Goal: Task Accomplishment & Management: Complete application form

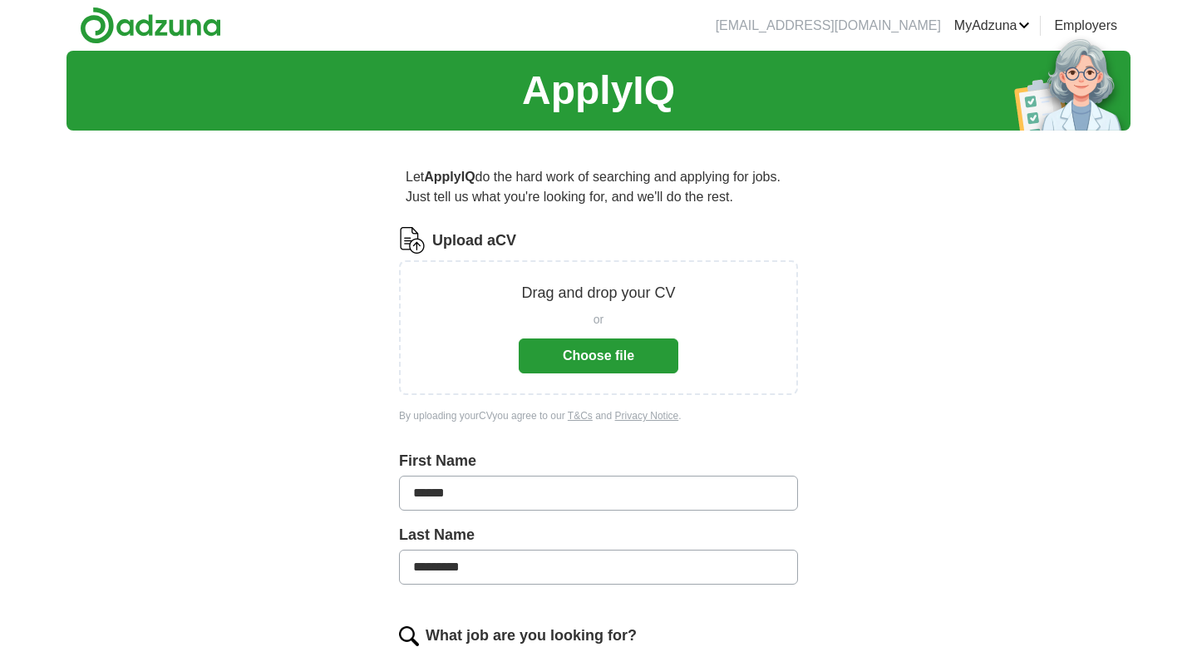
click at [578, 356] on button "Choose file" at bounding box center [599, 355] width 160 height 35
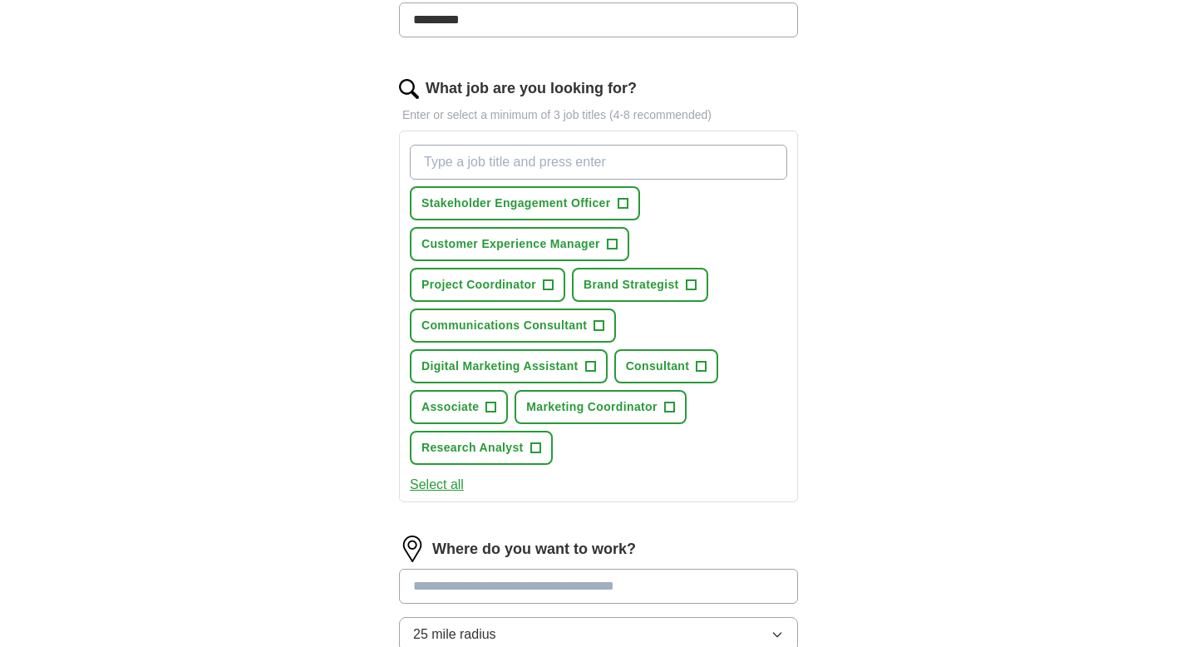
scroll to position [486, 0]
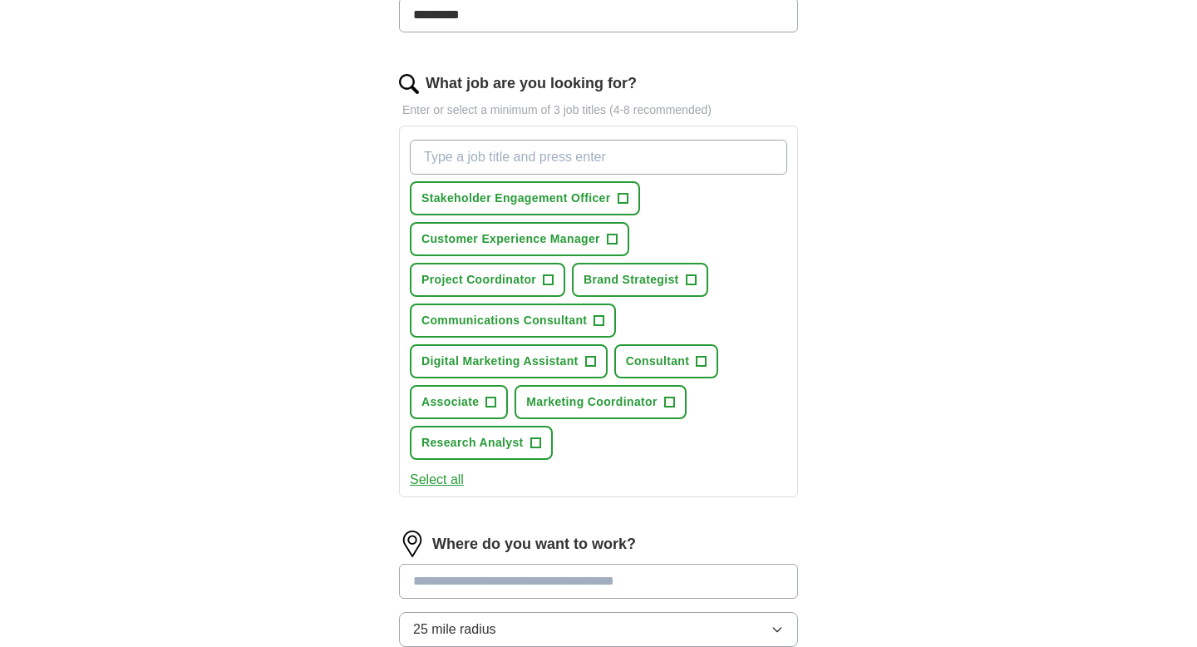
click at [455, 482] on button "Select all" at bounding box center [437, 480] width 54 height 20
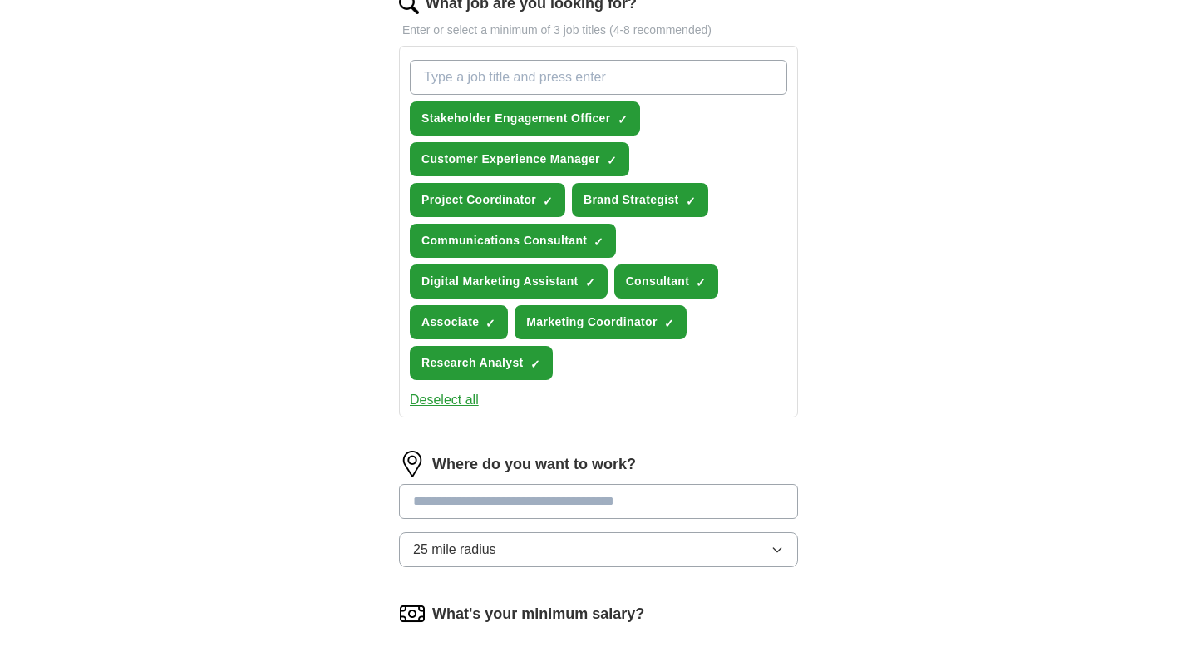
scroll to position [531, 0]
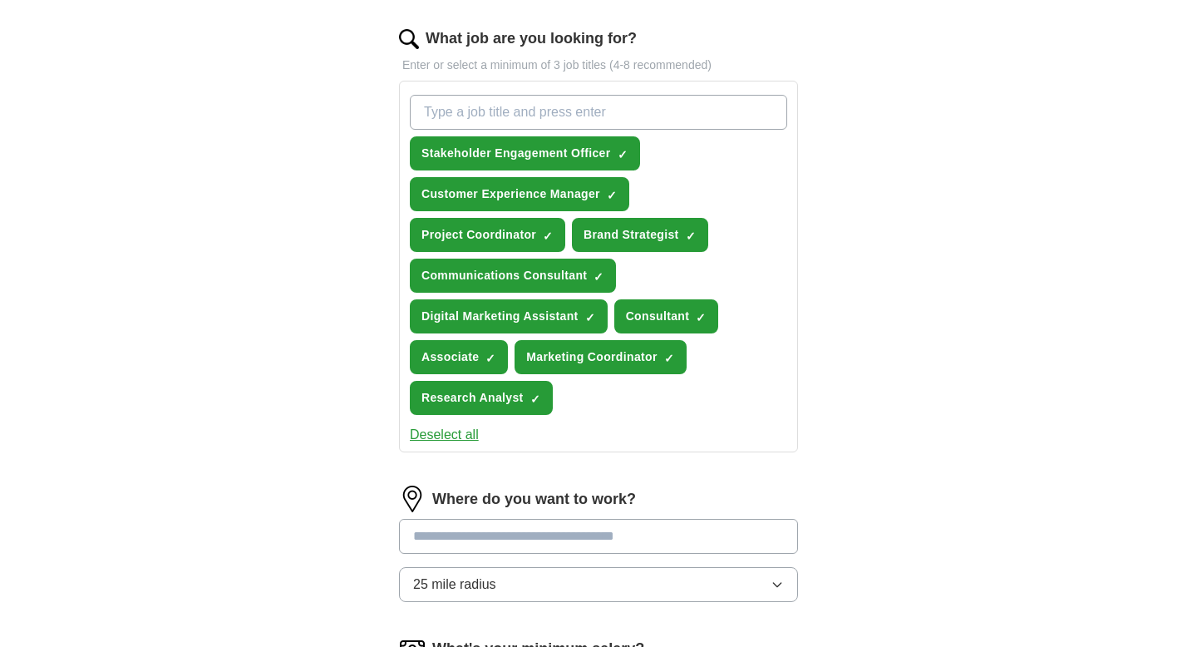
click at [539, 120] on input "What job are you looking for?" at bounding box center [598, 112] width 377 height 35
click at [0, 0] on span "×" at bounding box center [0, 0] width 0 height 0
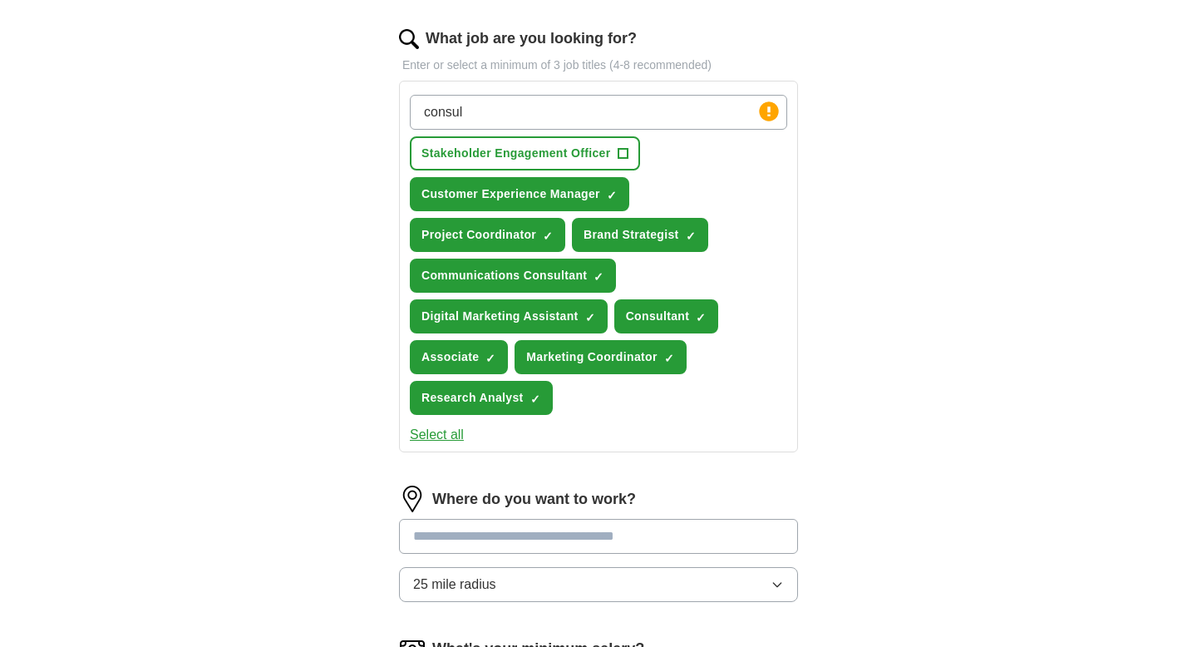
click at [630, 123] on input "consul" at bounding box center [598, 112] width 377 height 35
type input "consultant"
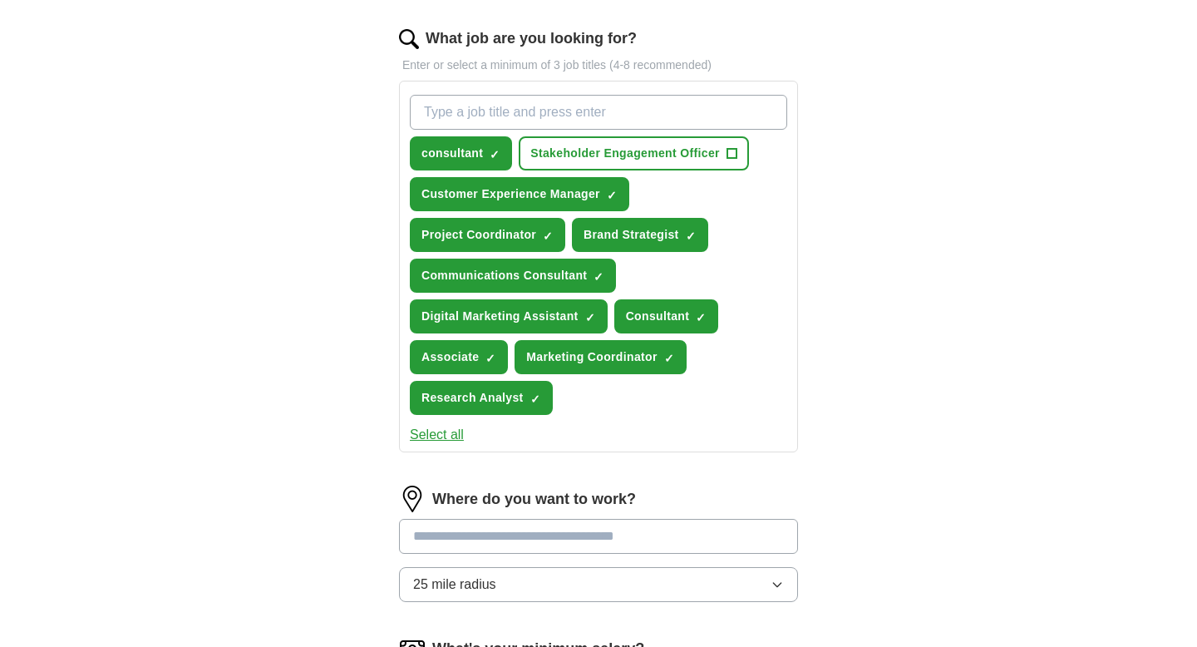
click at [542, 105] on input "What job are you looking for?" at bounding box center [598, 112] width 377 height 35
type input "business consultant"
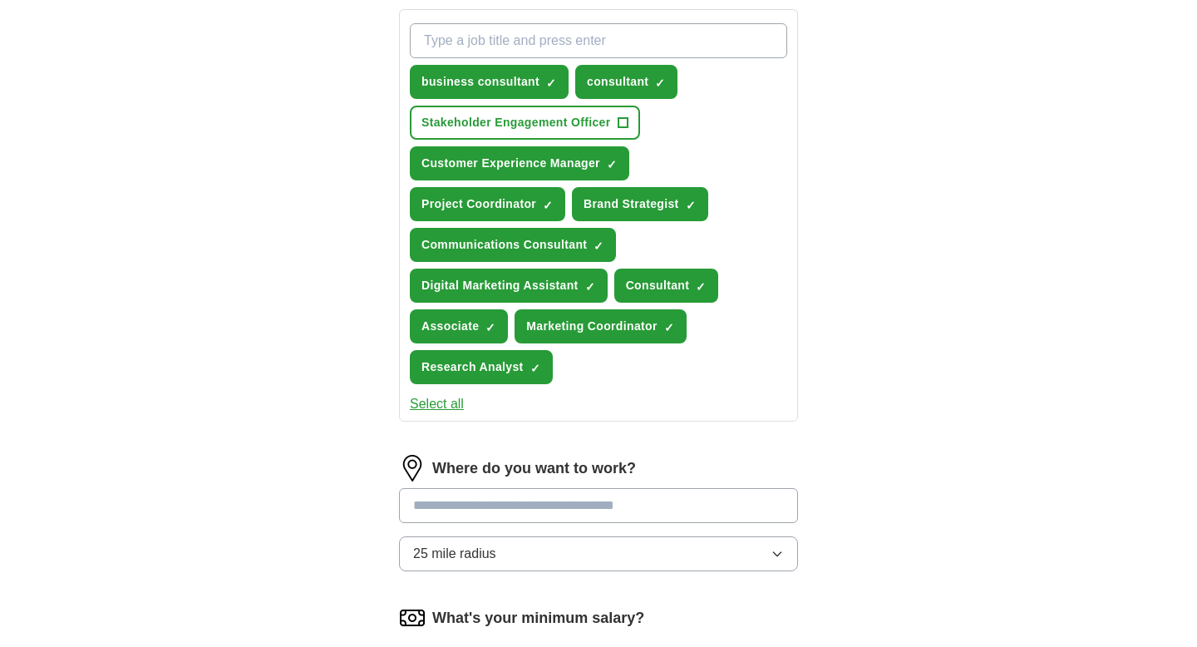
scroll to position [701, 0]
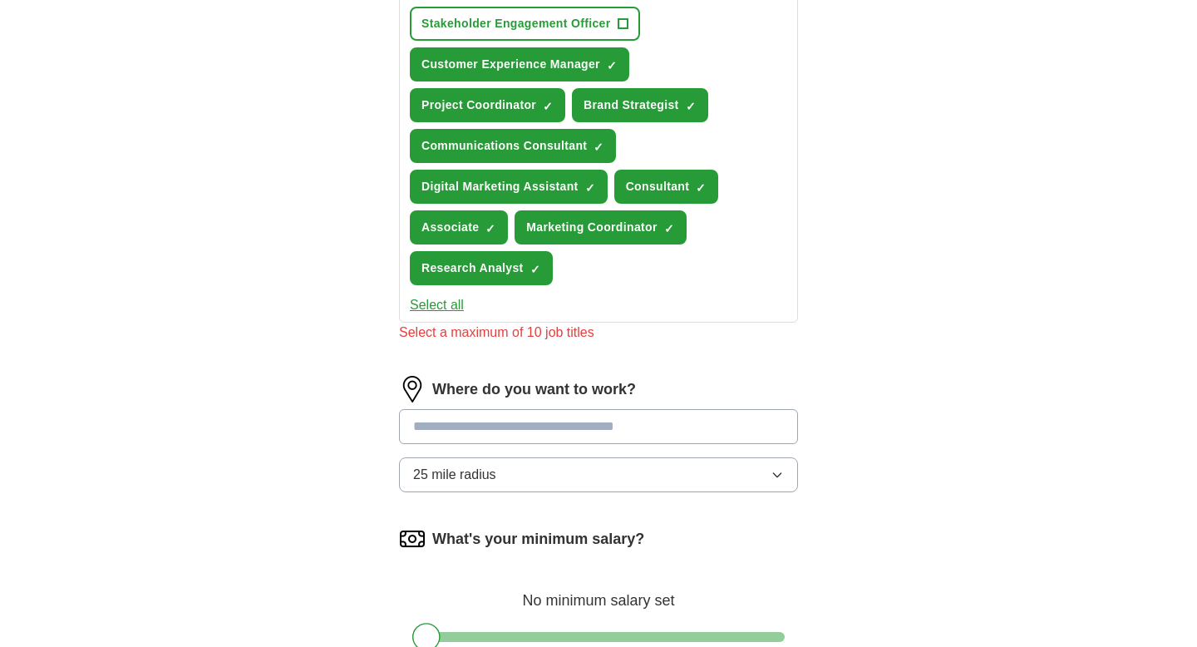
click at [553, 409] on div "Where do you want to work? 25 mile radius" at bounding box center [598, 441] width 399 height 130
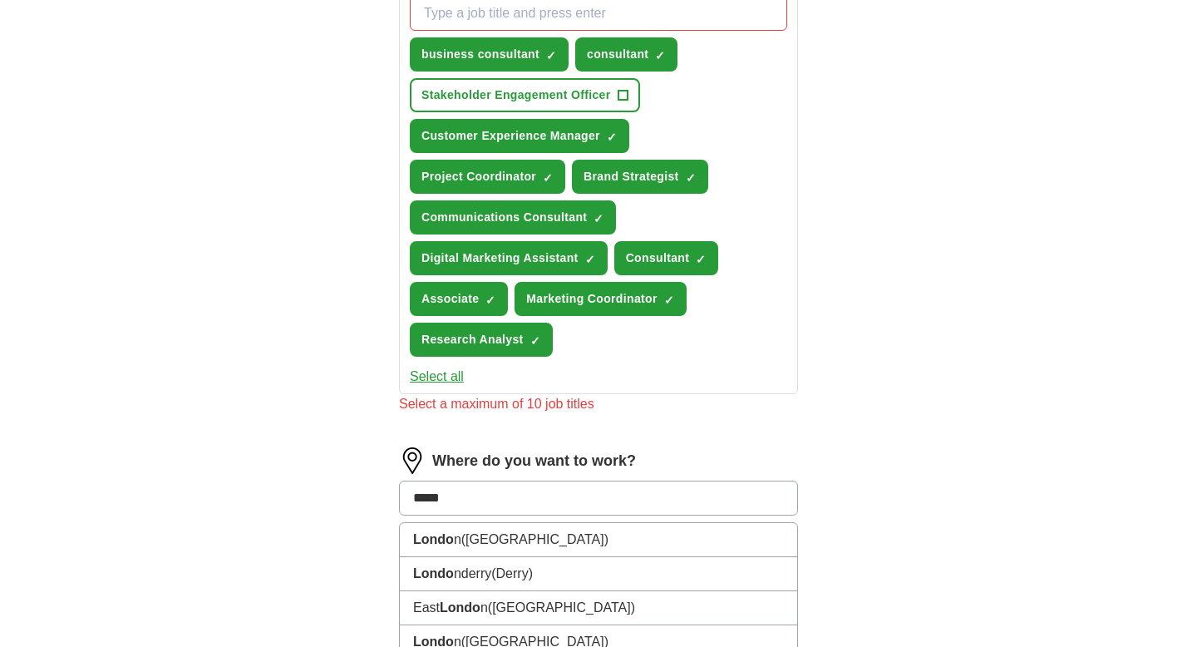
scroll to position [628, 0]
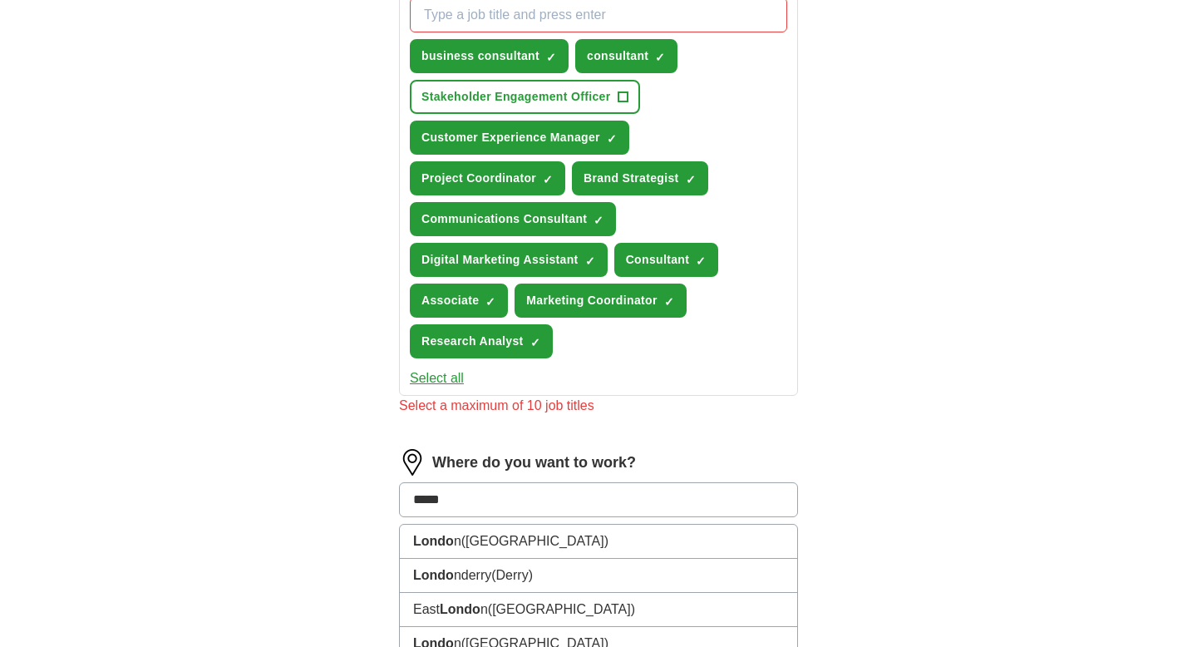
type input "*****"
click at [0, 0] on span "×" at bounding box center [0, 0] width 0 height 0
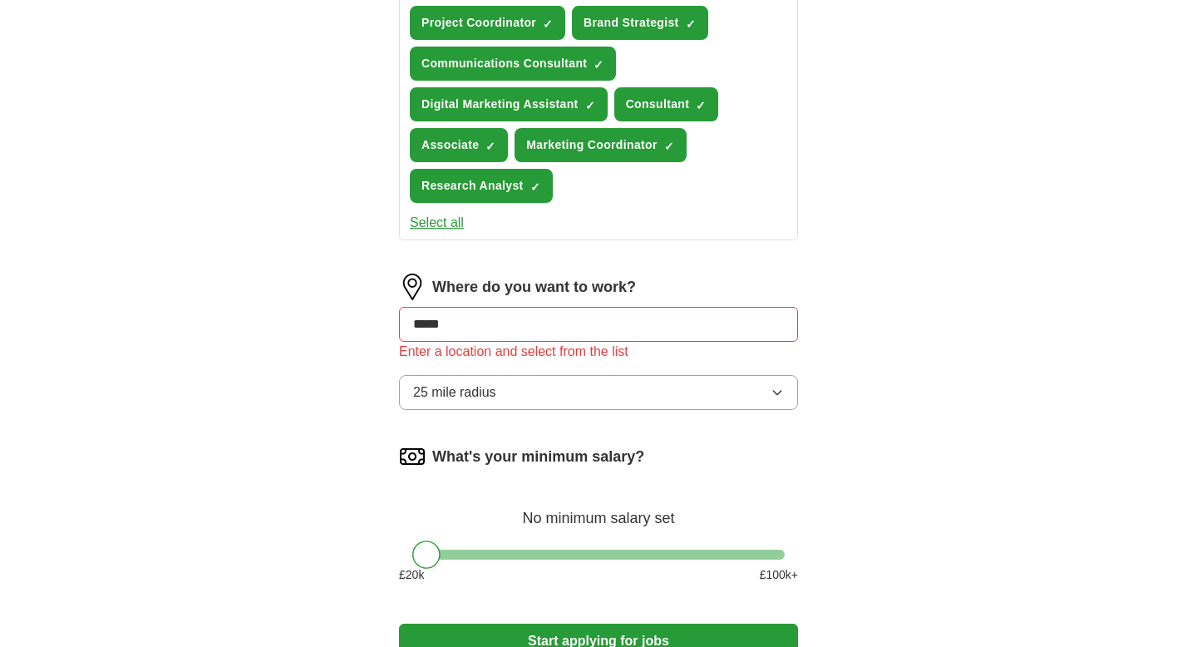
scroll to position [826, 0]
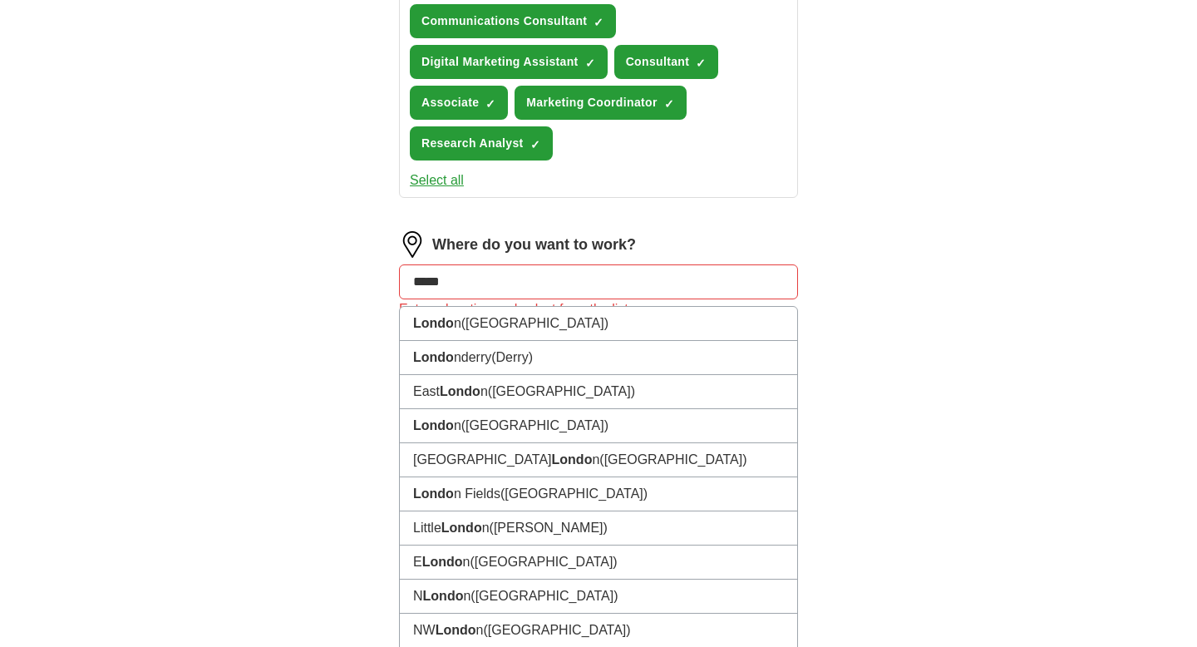
click at [639, 283] on input "*****" at bounding box center [598, 281] width 399 height 35
click at [615, 329] on li "Londo n ([GEOGRAPHIC_DATA])" at bounding box center [598, 324] width 397 height 34
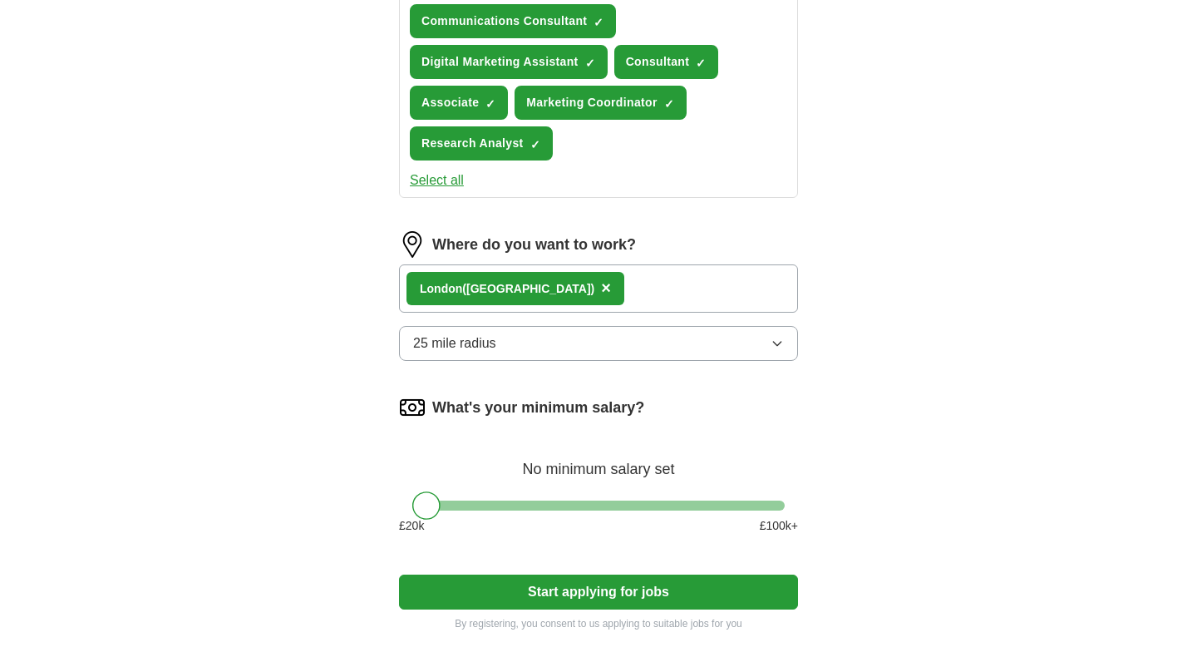
click at [607, 341] on button "25 mile radius" at bounding box center [598, 343] width 399 height 35
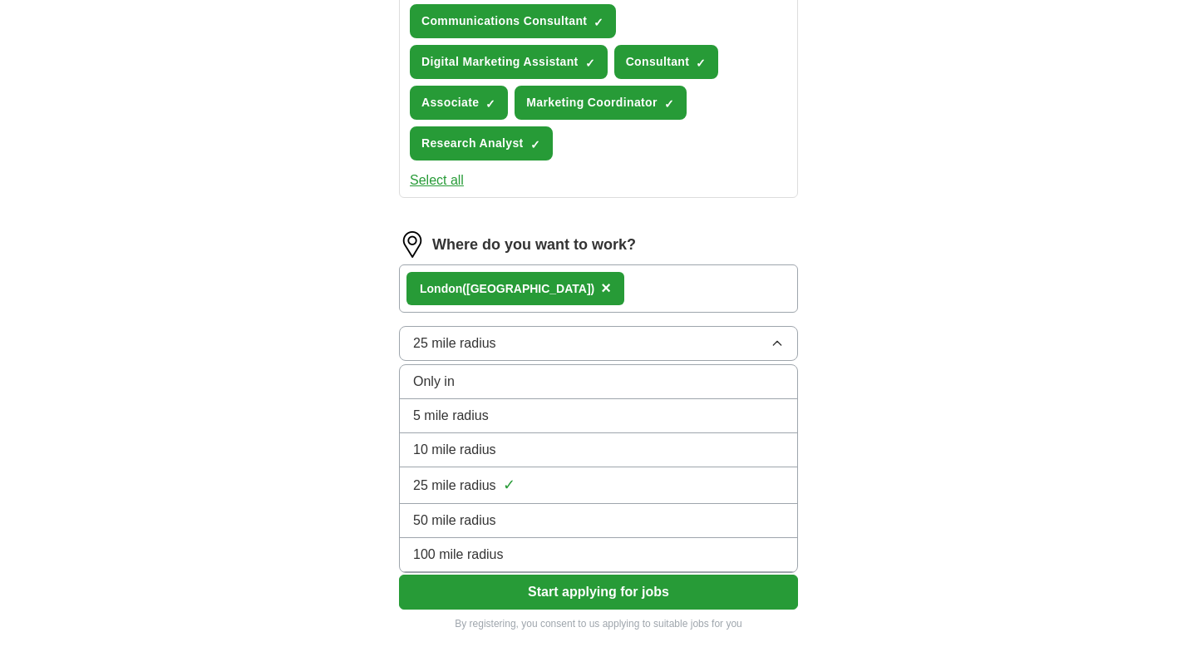
click at [583, 389] on div "Only in" at bounding box center [598, 381] width 371 height 20
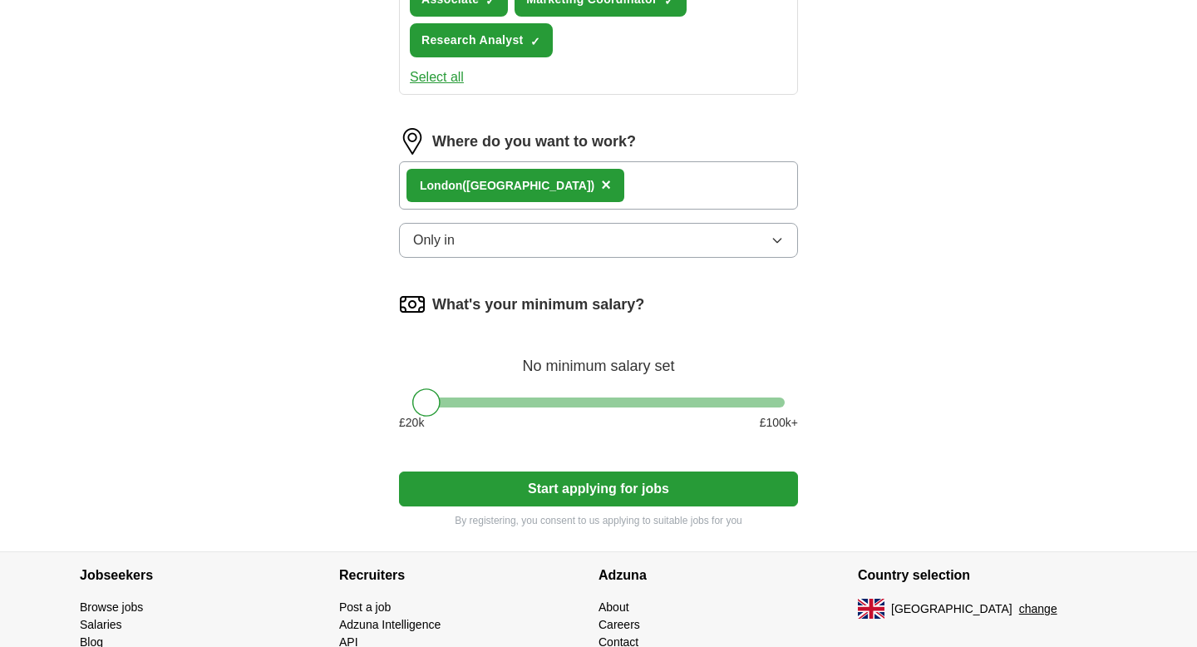
scroll to position [961, 0]
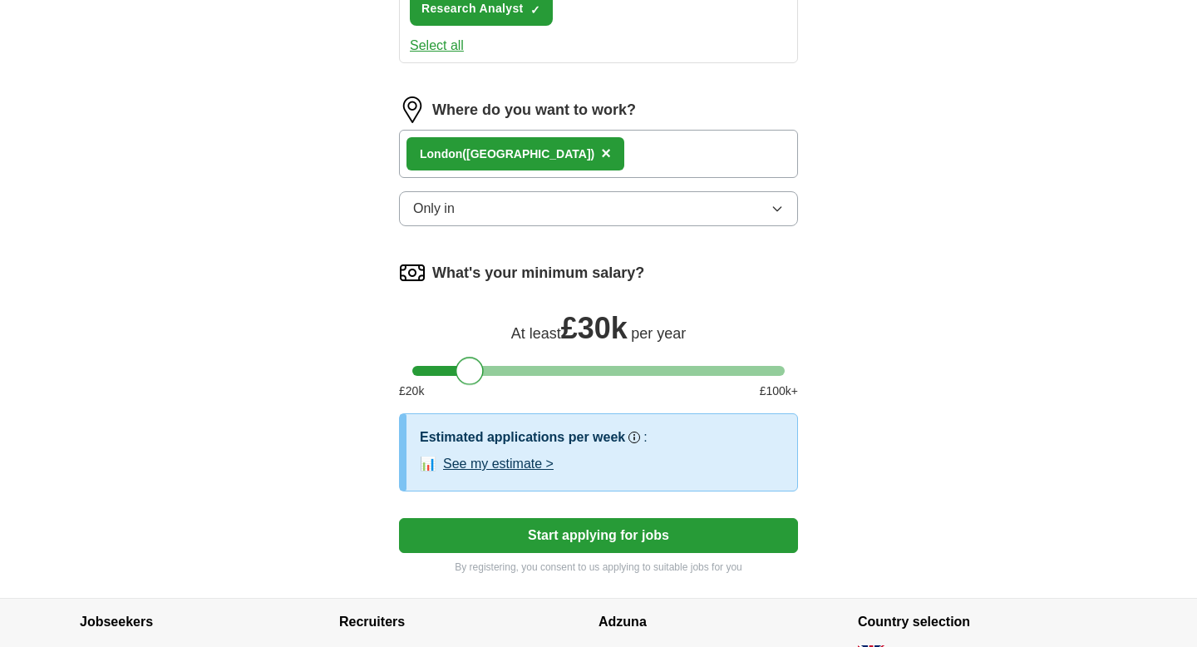
drag, startPoint x: 428, startPoint y: 381, endPoint x: 470, endPoint y: 377, distance: 41.7
click at [470, 377] on div at bounding box center [469, 370] width 28 height 28
click at [541, 531] on button "Start applying for jobs" at bounding box center [598, 535] width 399 height 35
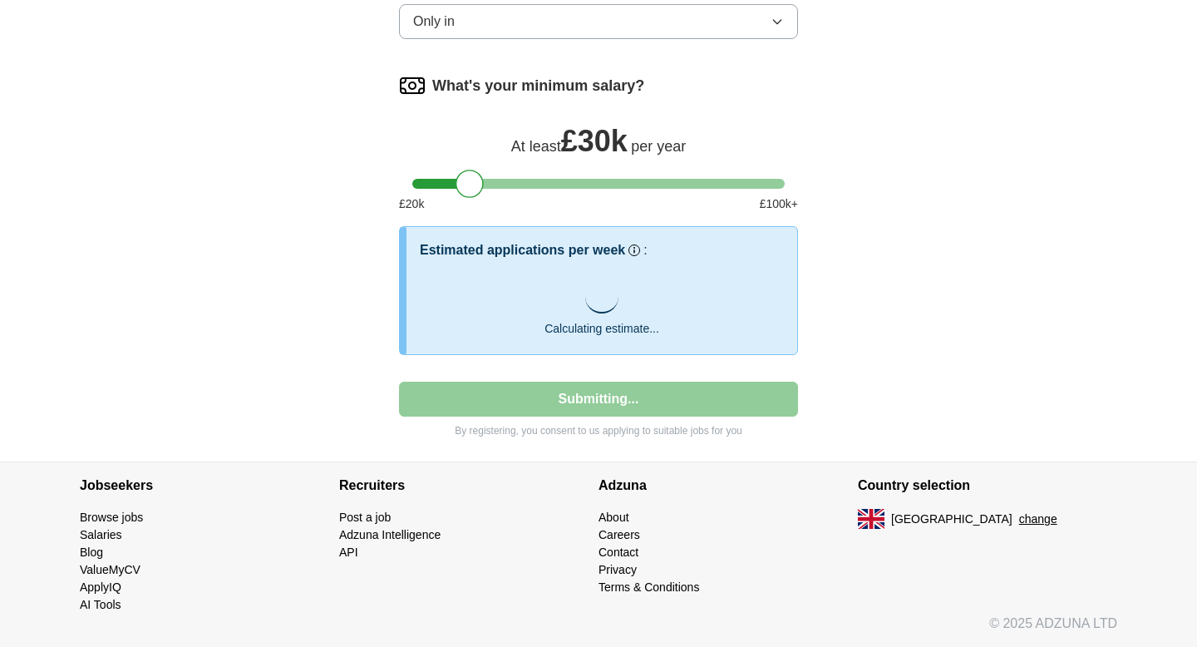
scroll to position [1157, 0]
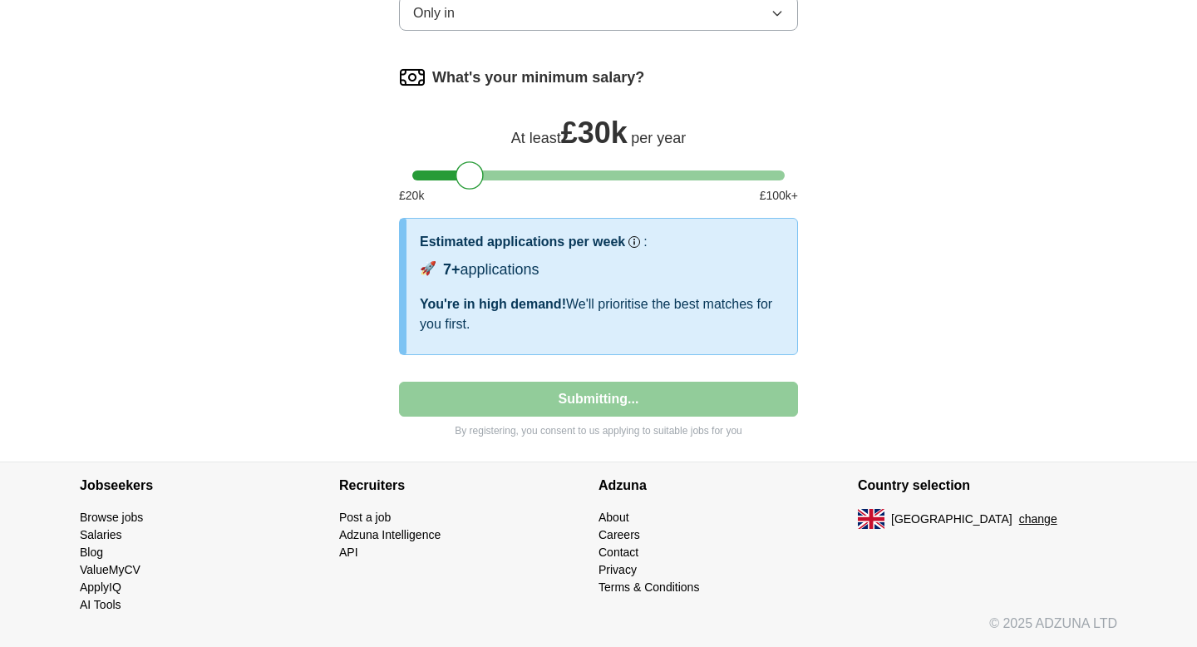
select select "**"
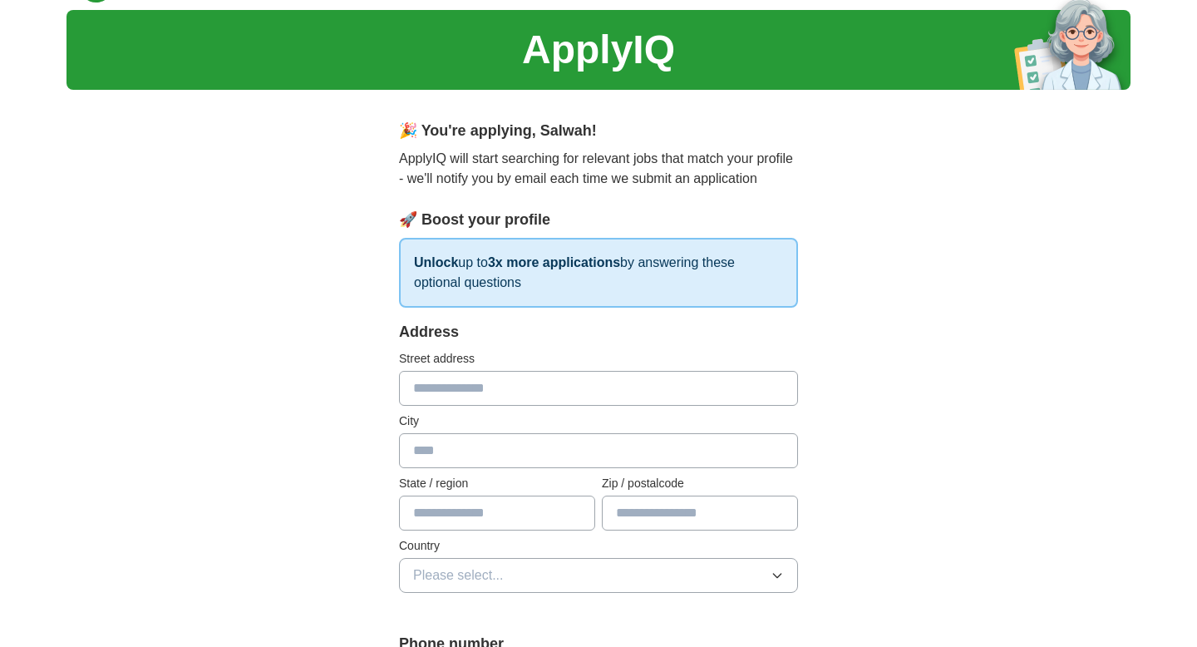
scroll to position [76, 0]
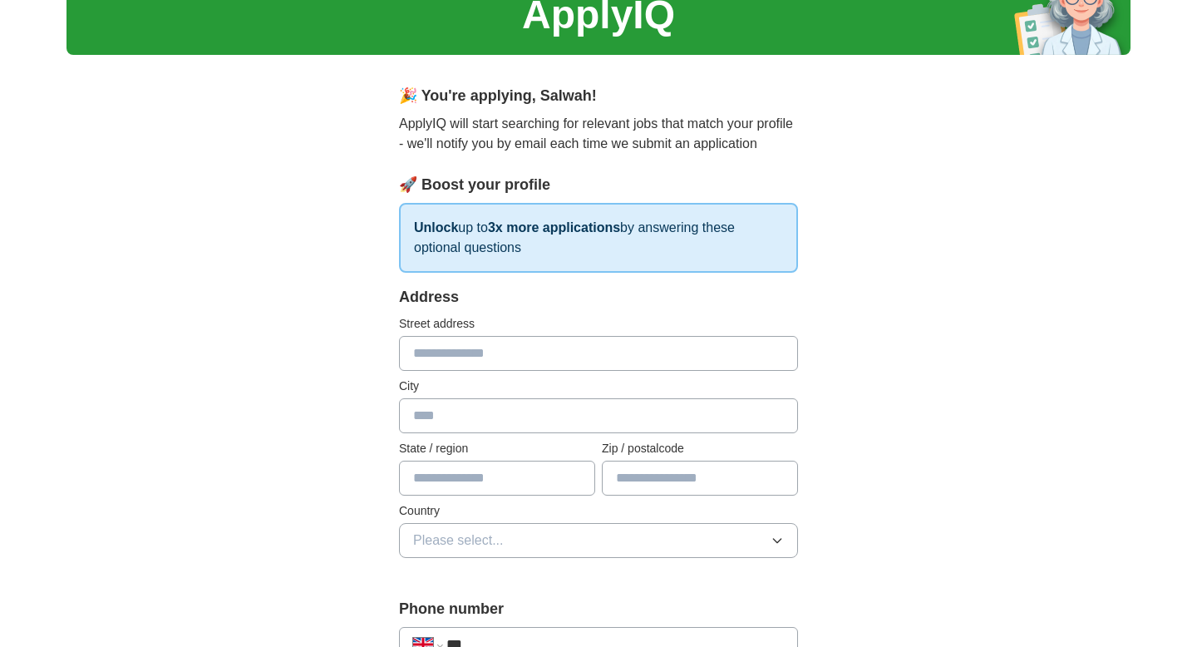
click at [568, 356] on input "text" at bounding box center [598, 353] width 399 height 35
type input "**********"
type input "******"
type input "*******"
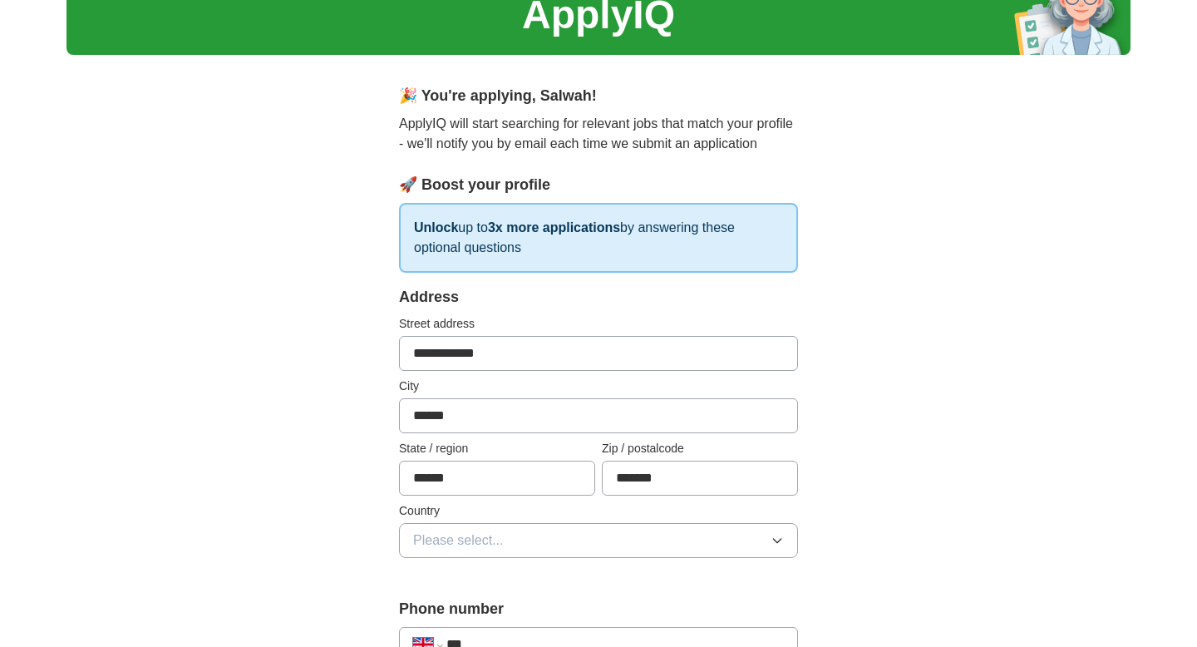
scroll to position [234, 0]
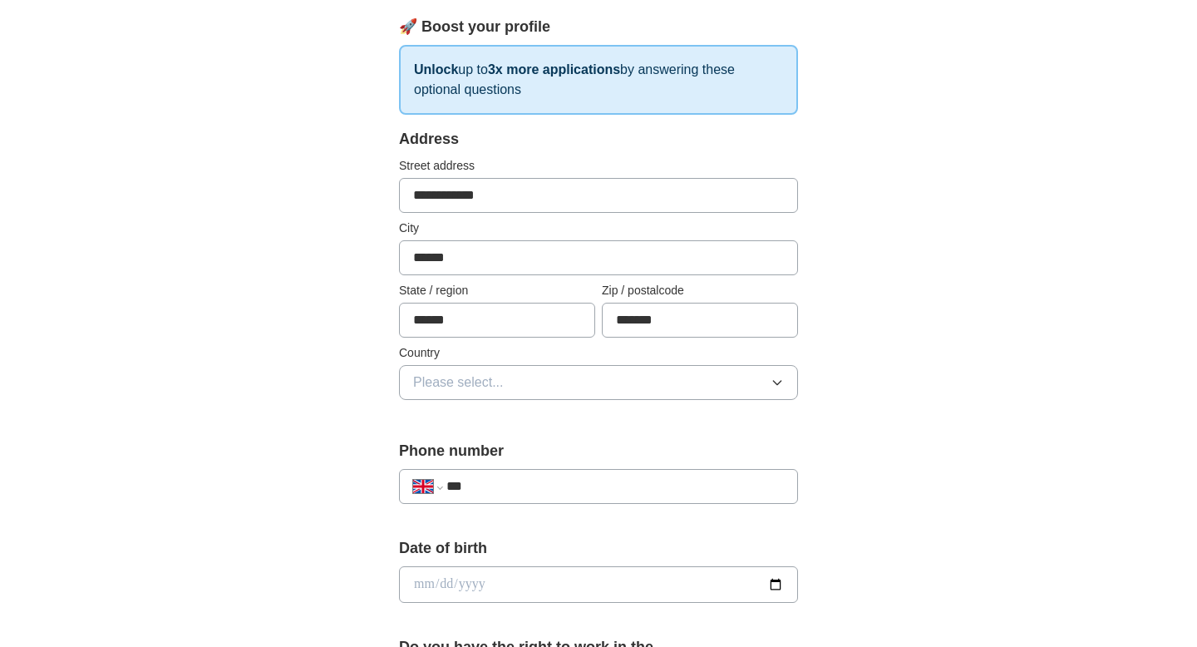
click at [543, 385] on button "Please select..." at bounding box center [598, 382] width 399 height 35
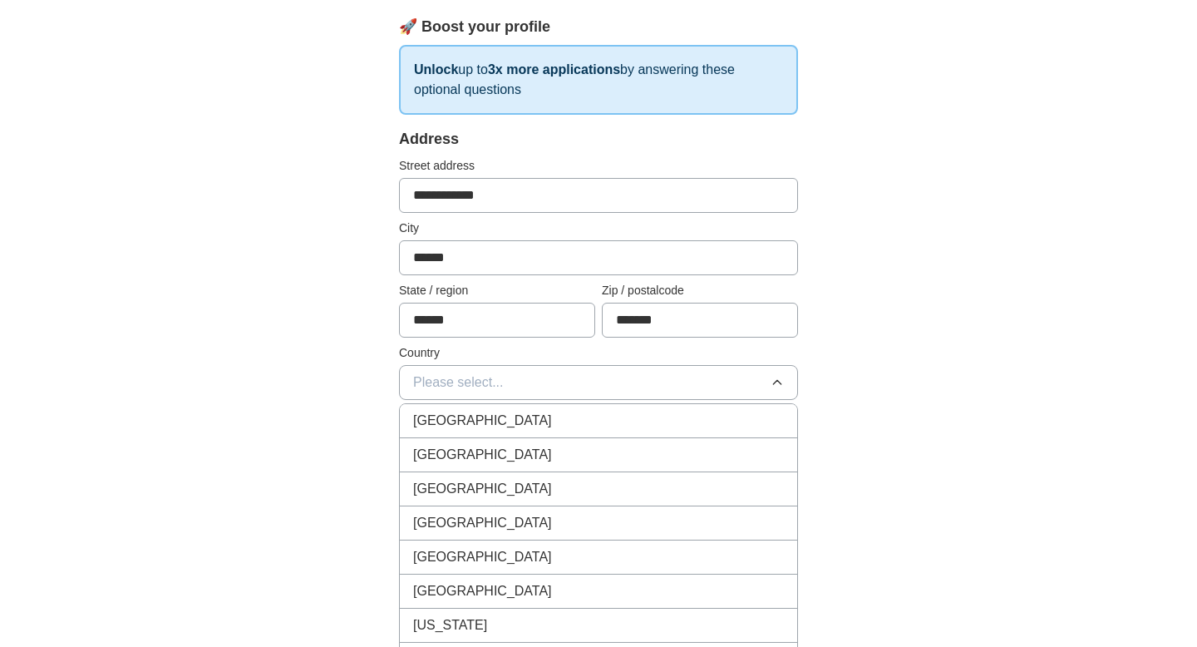
click at [541, 425] on div "[GEOGRAPHIC_DATA]" at bounding box center [598, 421] width 371 height 20
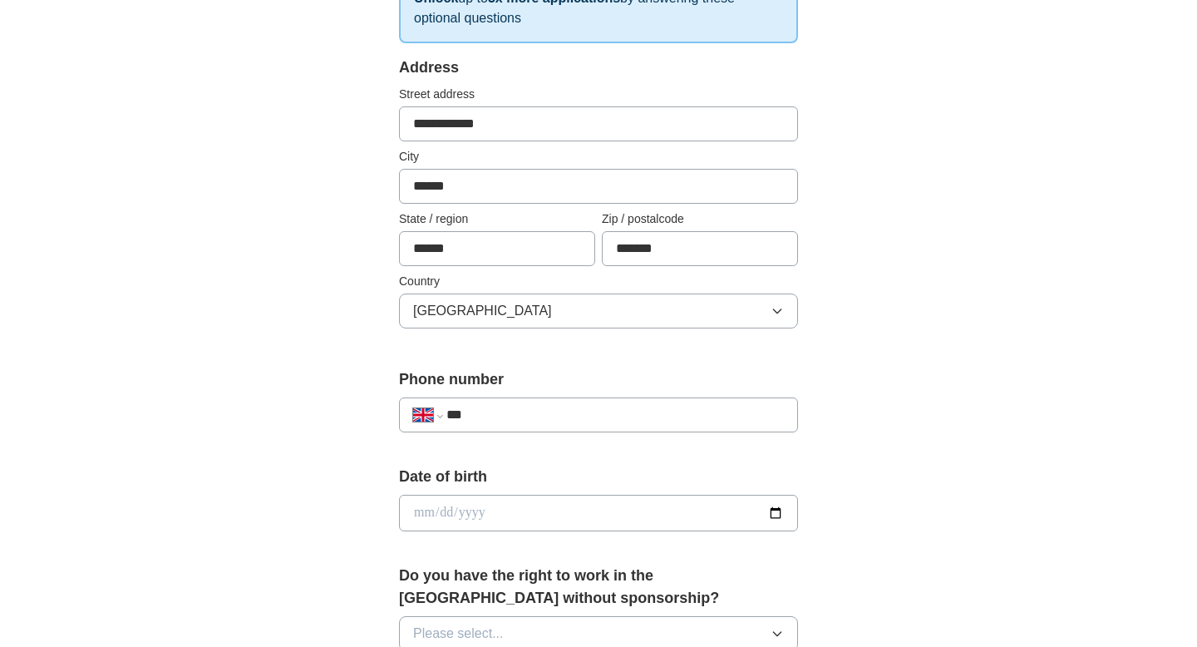
scroll to position [385, 0]
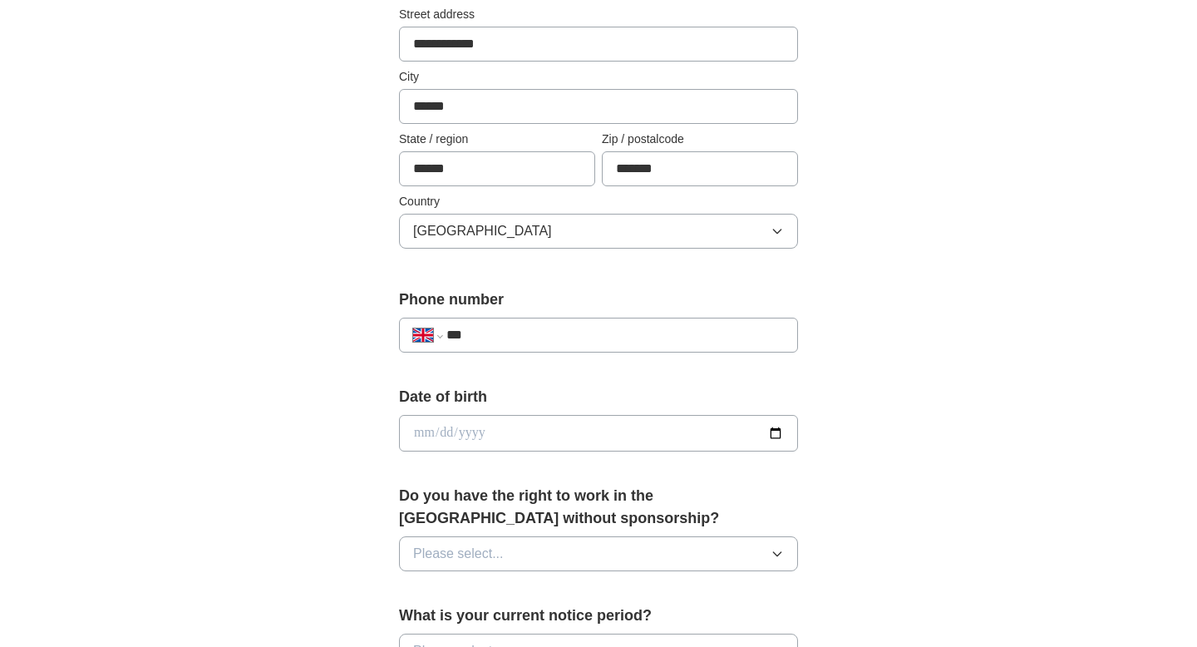
click at [518, 340] on input "***" at bounding box center [614, 335] width 337 height 20
type input "**********"
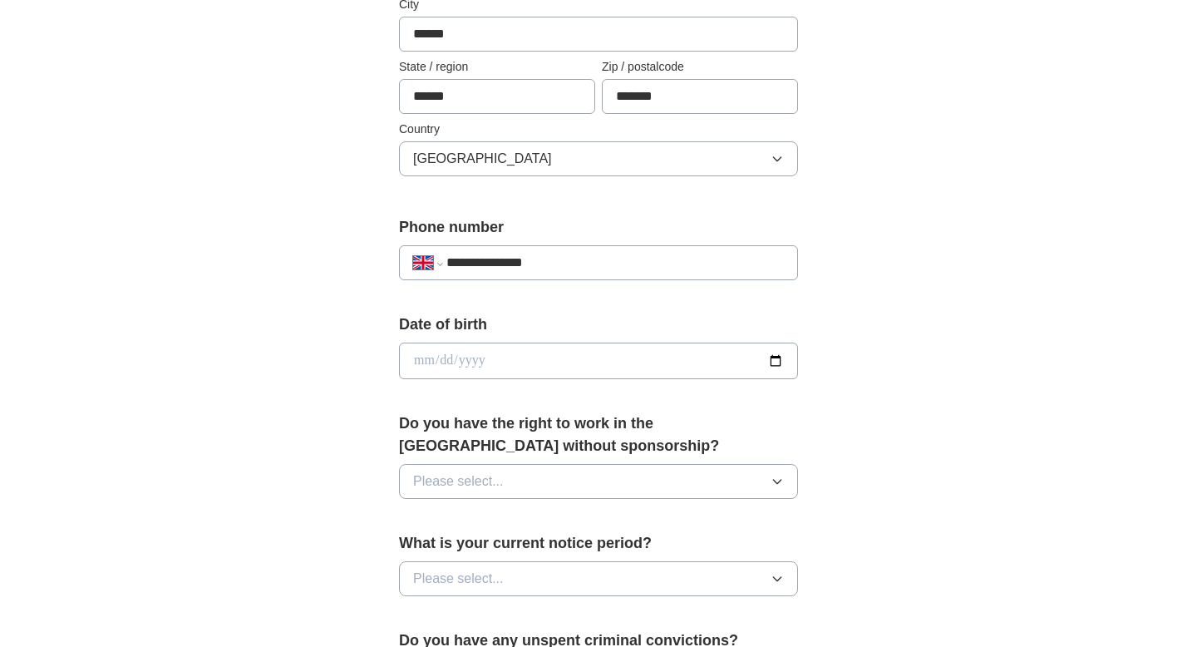
scroll to position [504, 0]
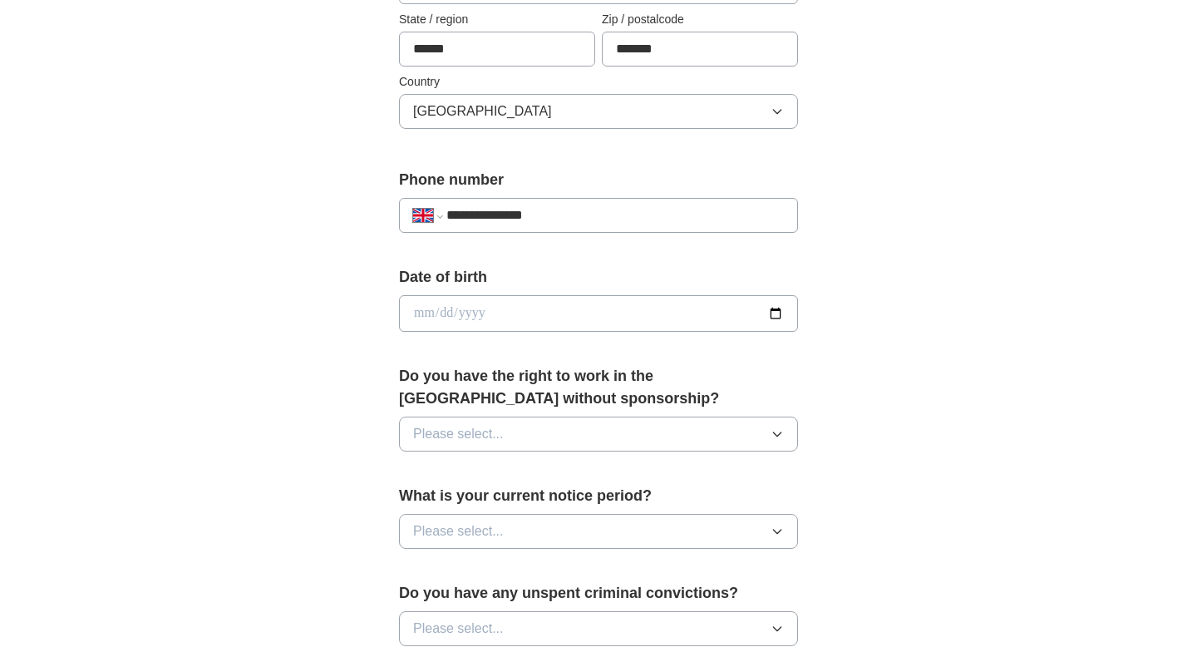
click at [463, 325] on input "date" at bounding box center [598, 313] width 399 height 37
click at [775, 316] on input "date" at bounding box center [598, 313] width 399 height 37
type input "**********"
click at [545, 442] on button "Please select..." at bounding box center [598, 433] width 399 height 35
click at [542, 468] on div "Yes" at bounding box center [598, 472] width 371 height 20
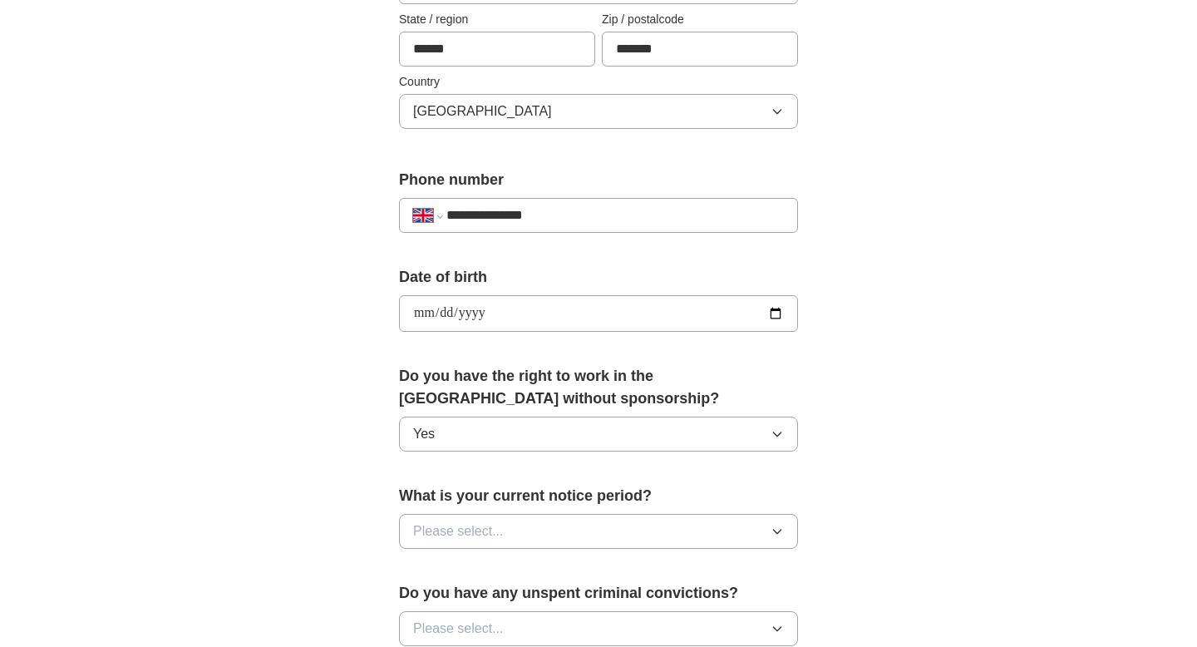
click at [543, 533] on button "Please select..." at bounding box center [598, 531] width 399 height 35
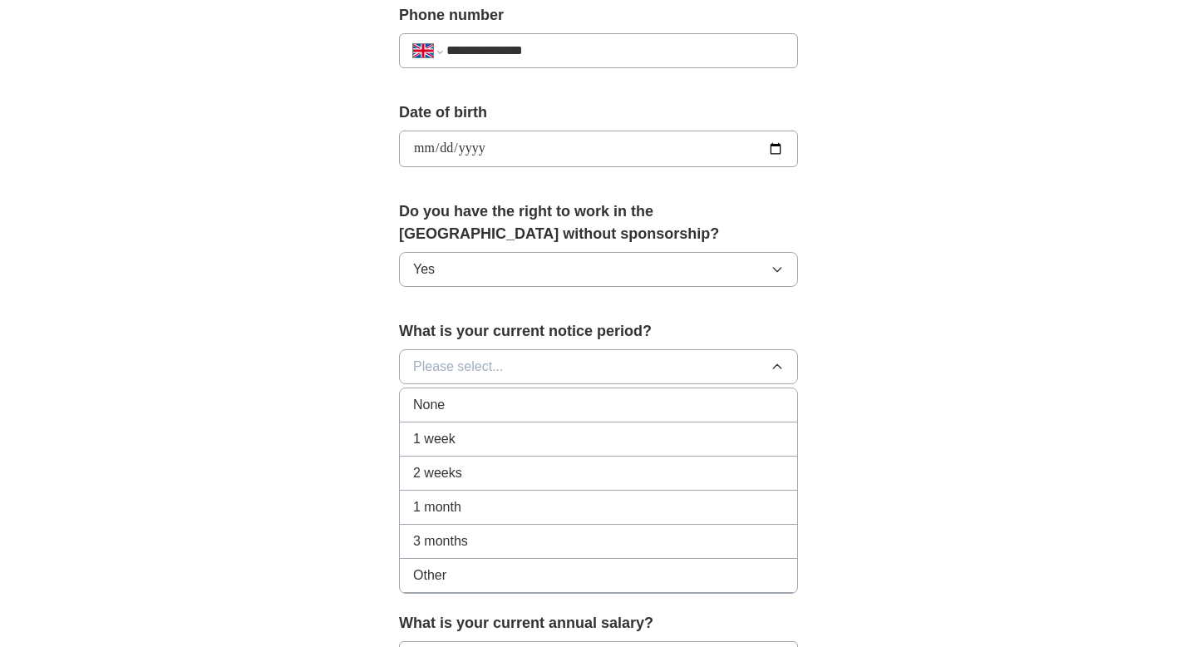
scroll to position [695, 0]
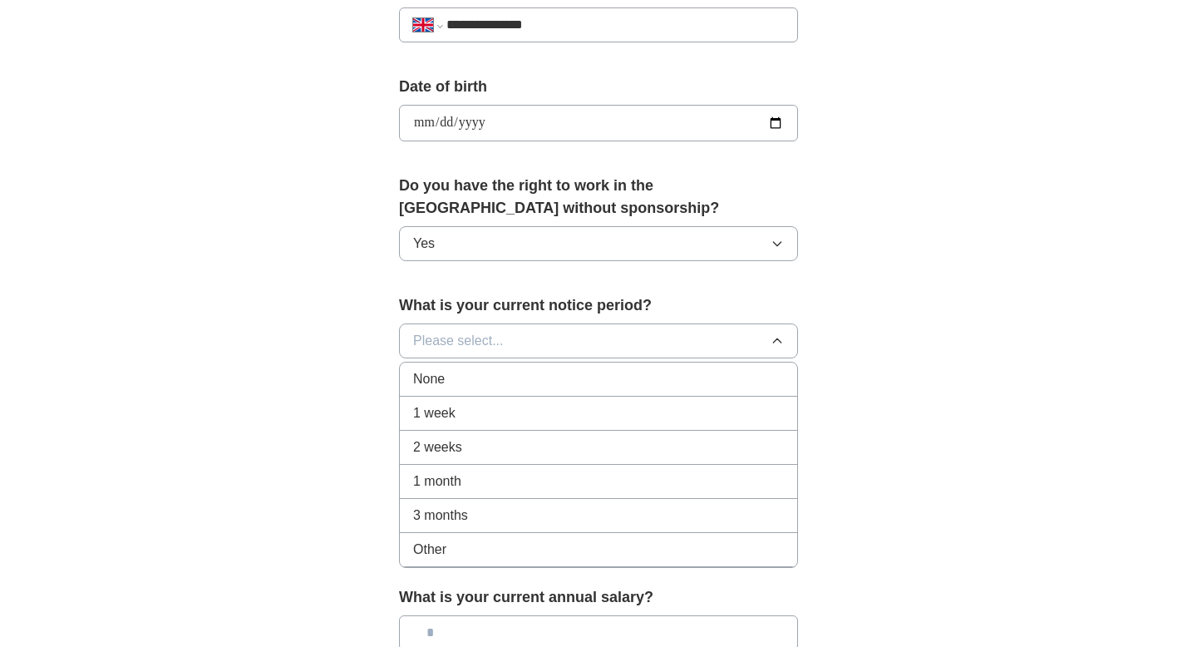
click at [498, 390] on li "None" at bounding box center [598, 379] width 397 height 34
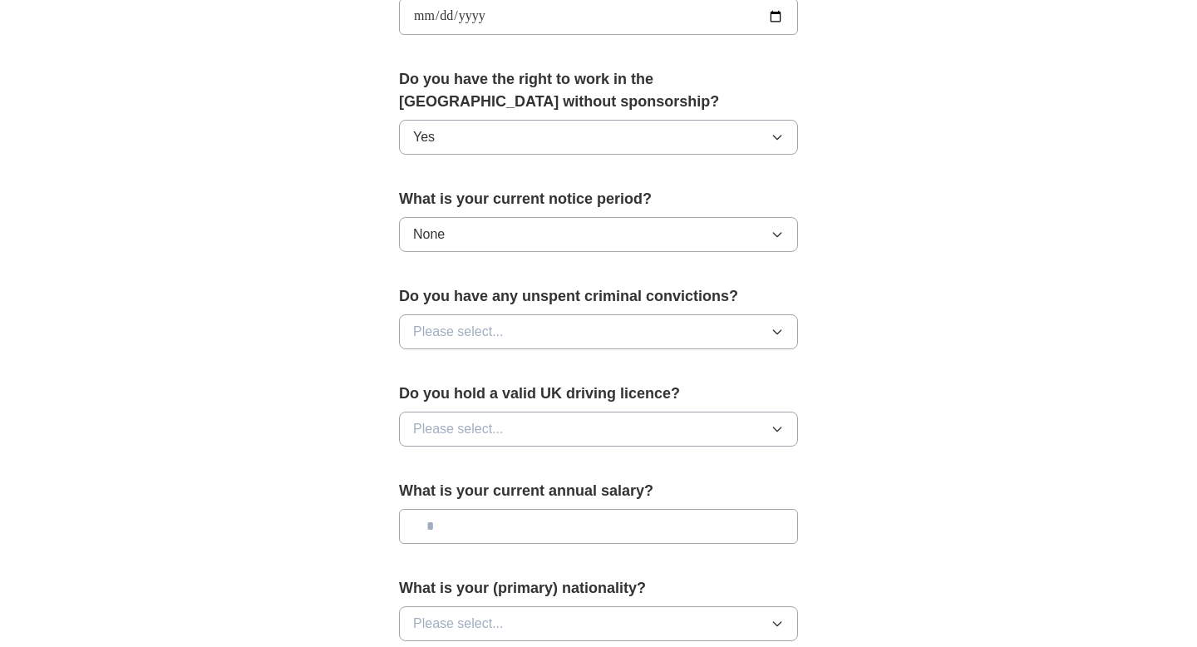
scroll to position [823, 0]
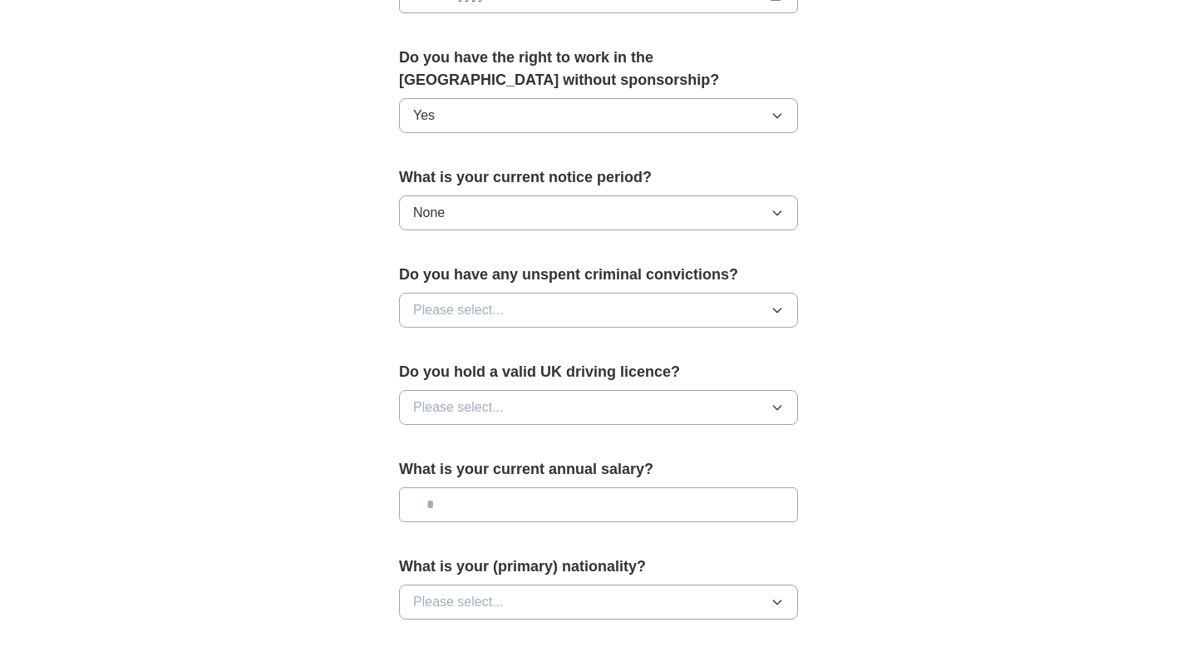
click at [514, 200] on button "None" at bounding box center [598, 212] width 399 height 35
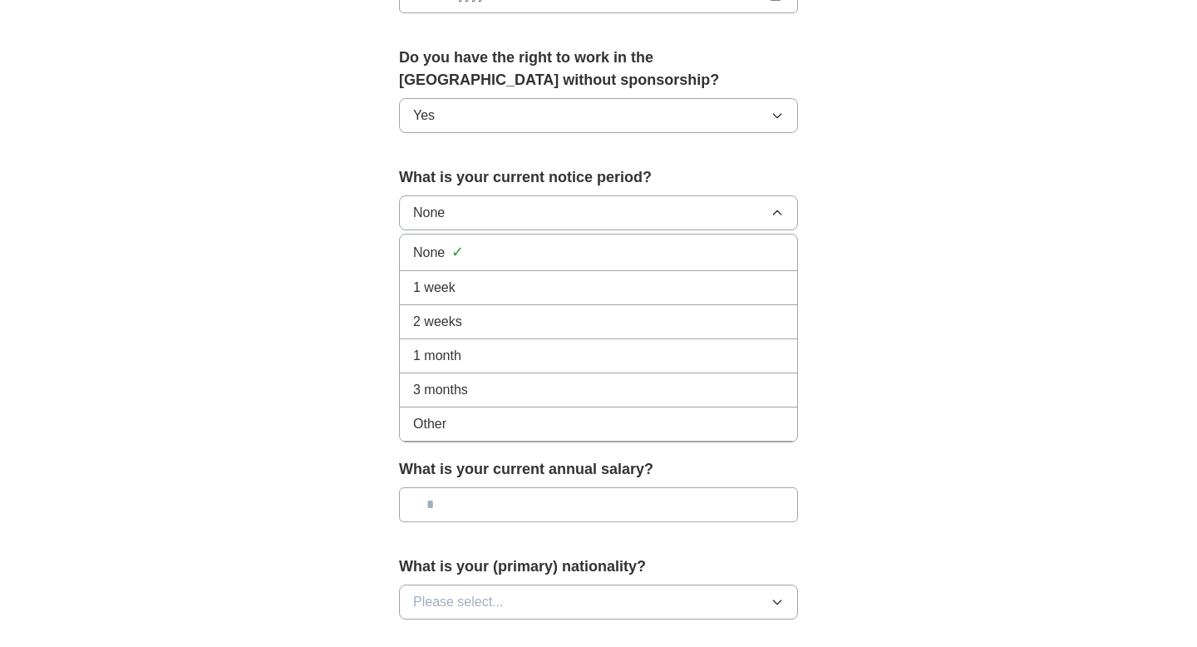
click at [514, 352] on div "1 month" at bounding box center [598, 356] width 371 height 20
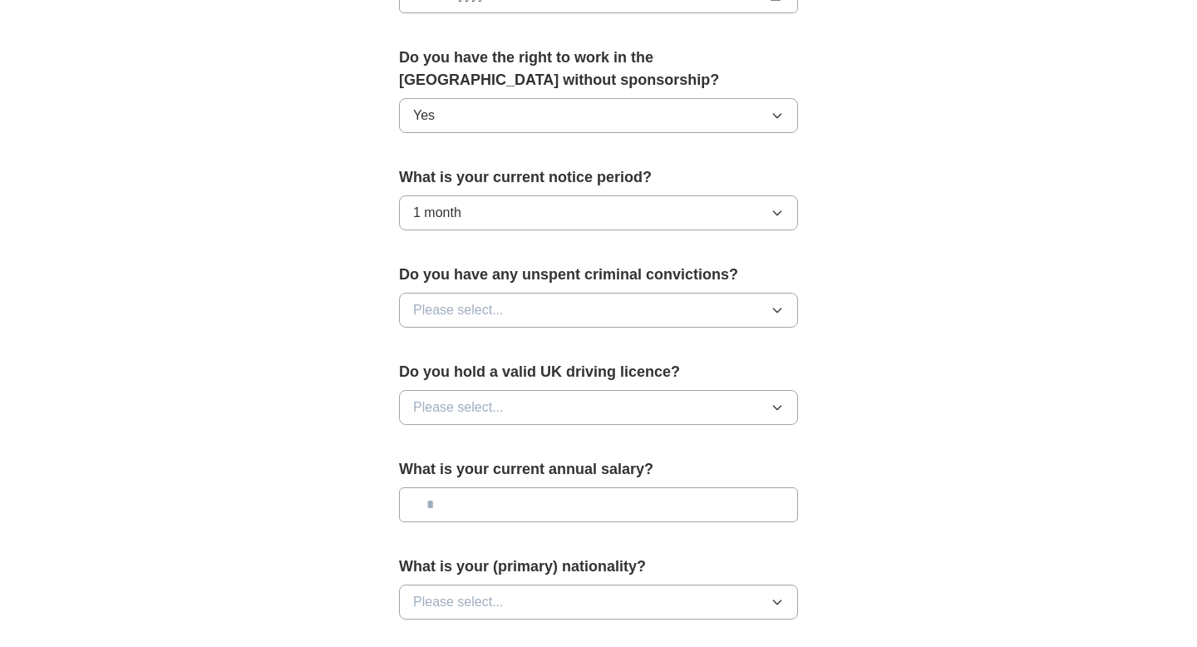
click at [624, 204] on button "1 month" at bounding box center [598, 212] width 399 height 35
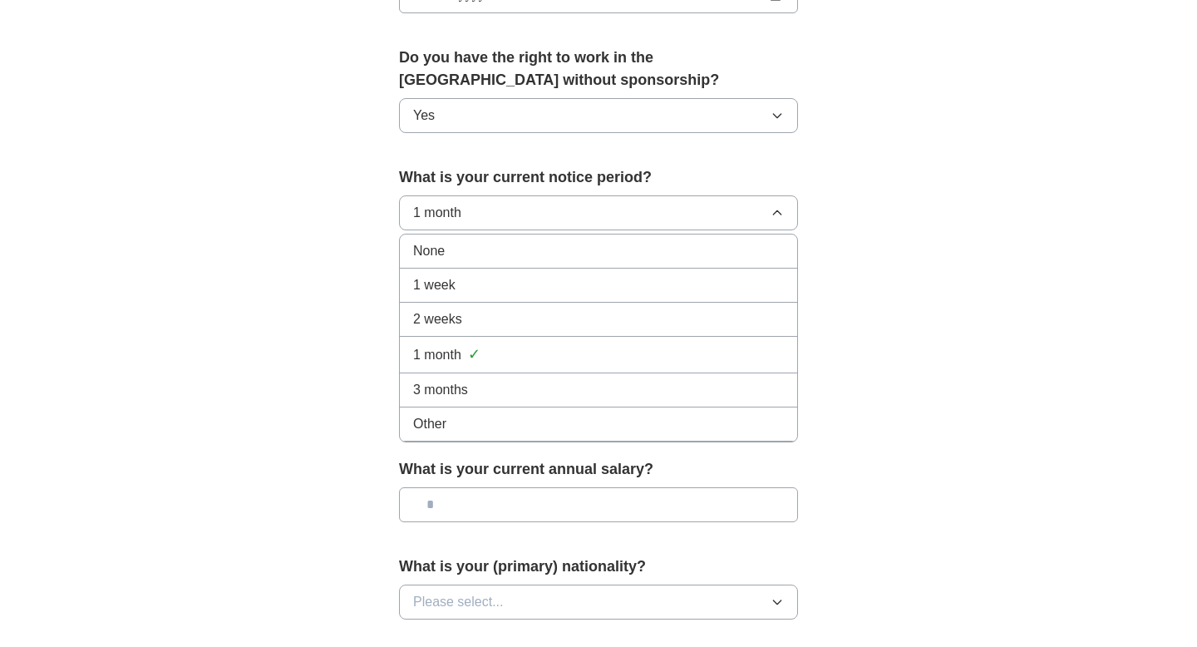
click at [571, 322] on div "2 weeks" at bounding box center [598, 319] width 371 height 20
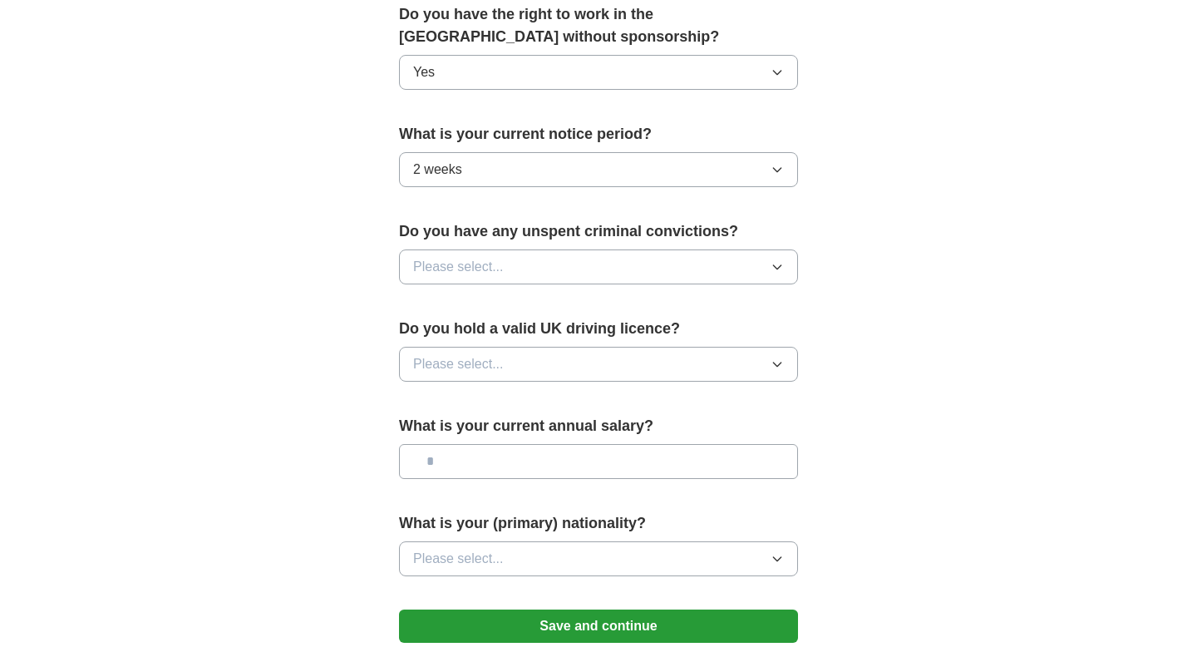
scroll to position [905, 0]
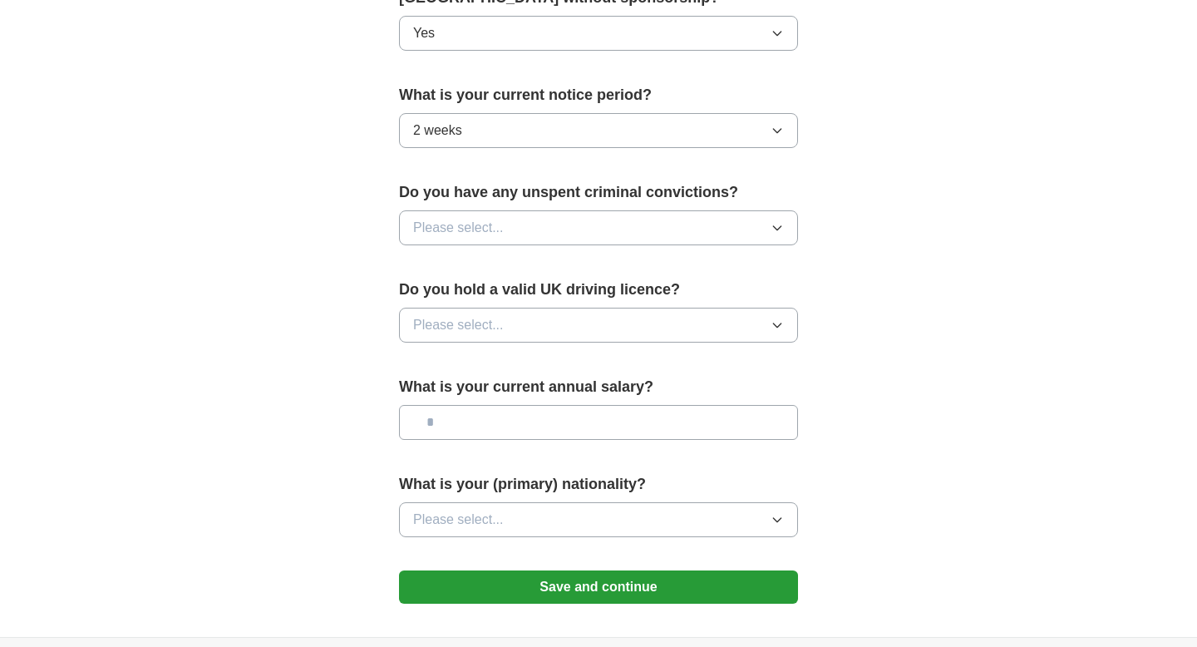
click at [563, 230] on button "Please select..." at bounding box center [598, 227] width 399 height 35
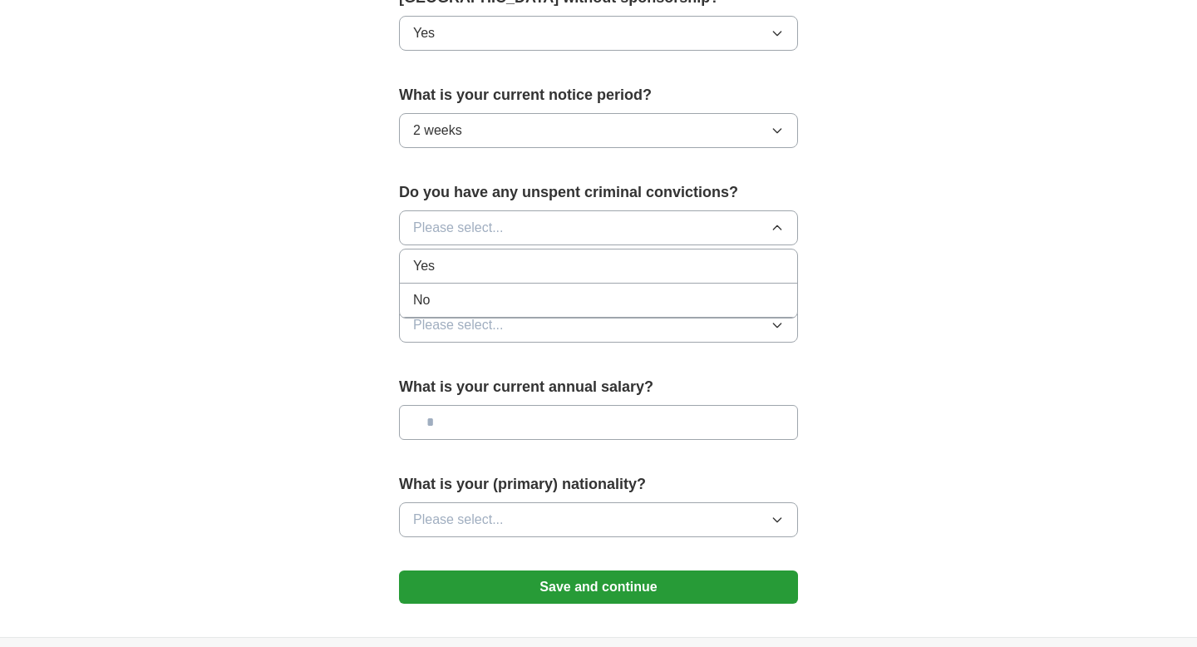
click at [546, 303] on div "No" at bounding box center [598, 300] width 371 height 20
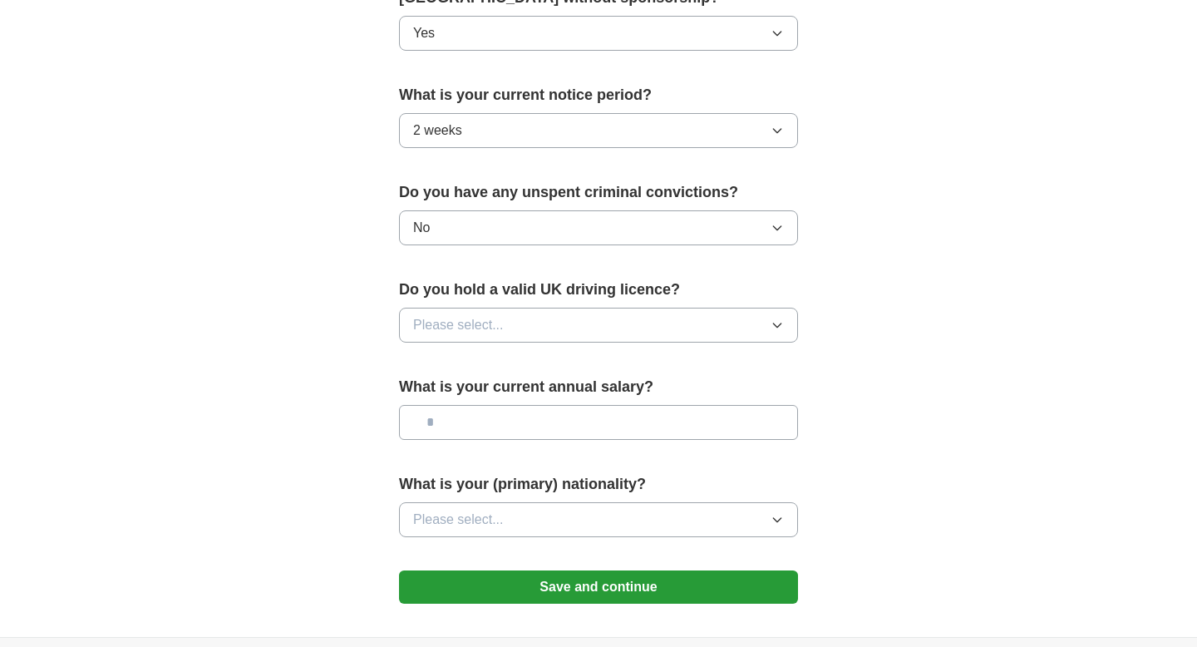
click at [547, 328] on button "Please select..." at bounding box center [598, 324] width 399 height 35
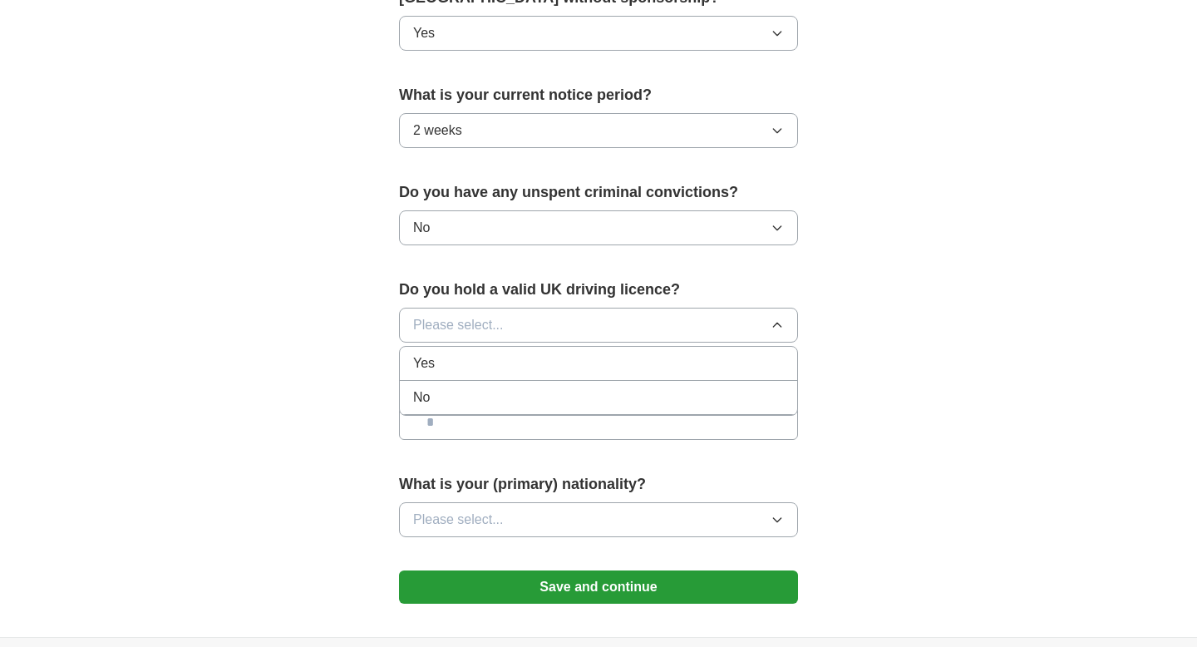
click at [547, 406] on div "No" at bounding box center [598, 397] width 371 height 20
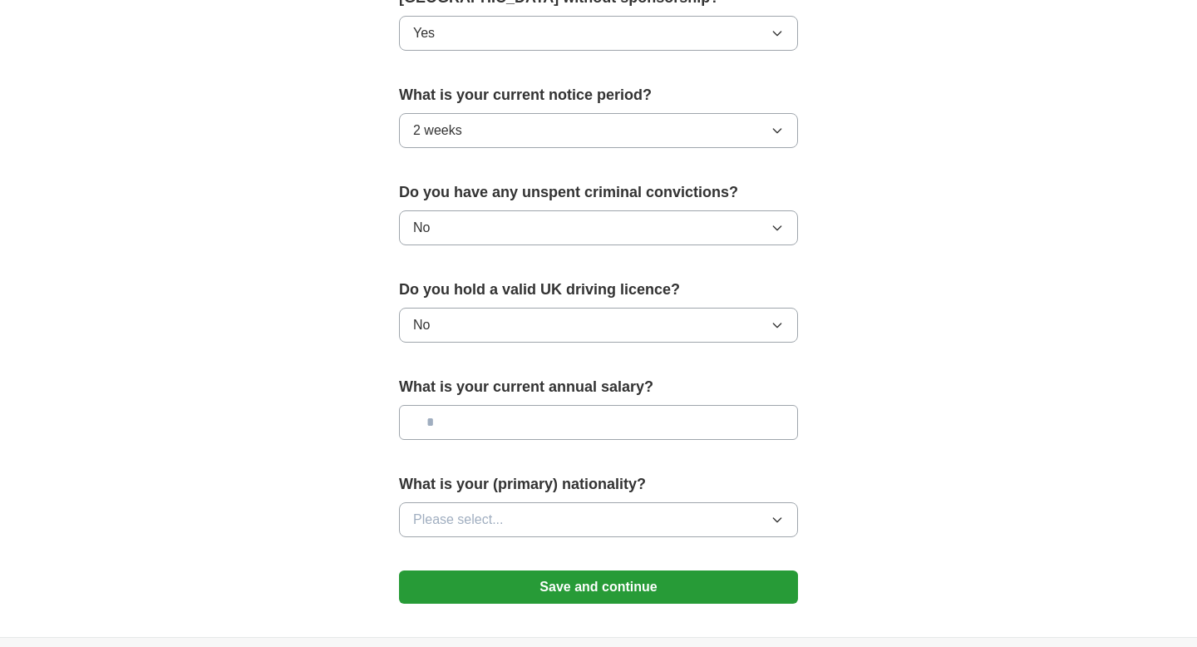
click at [547, 430] on input "text" at bounding box center [598, 422] width 399 height 35
click at [531, 538] on div "What is your (primary) nationality? Please select..." at bounding box center [598, 511] width 399 height 77
click at [529, 529] on button "Please select..." at bounding box center [598, 519] width 399 height 35
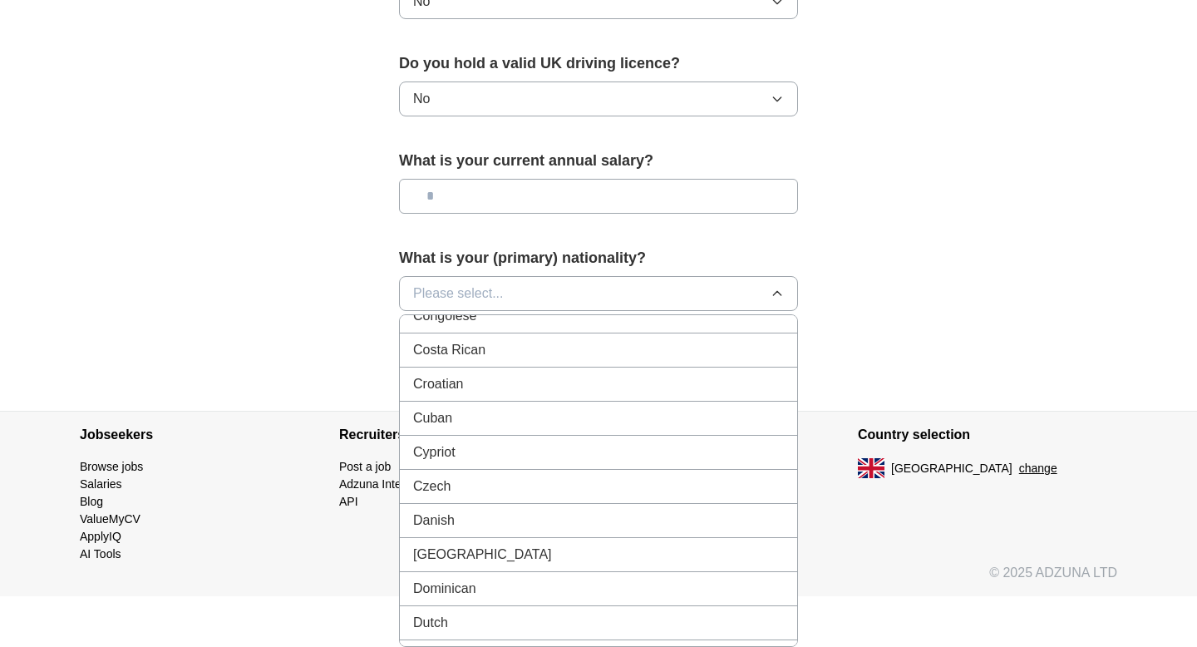
scroll to position [1525, 0]
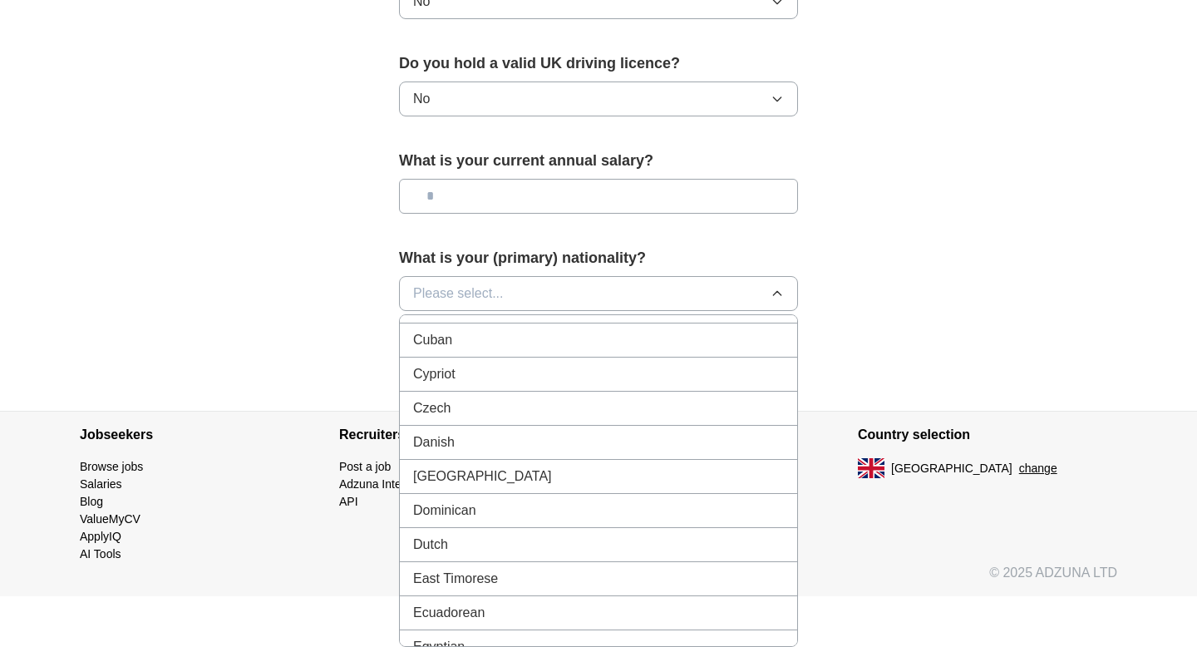
click at [542, 297] on button "Please select..." at bounding box center [598, 293] width 399 height 35
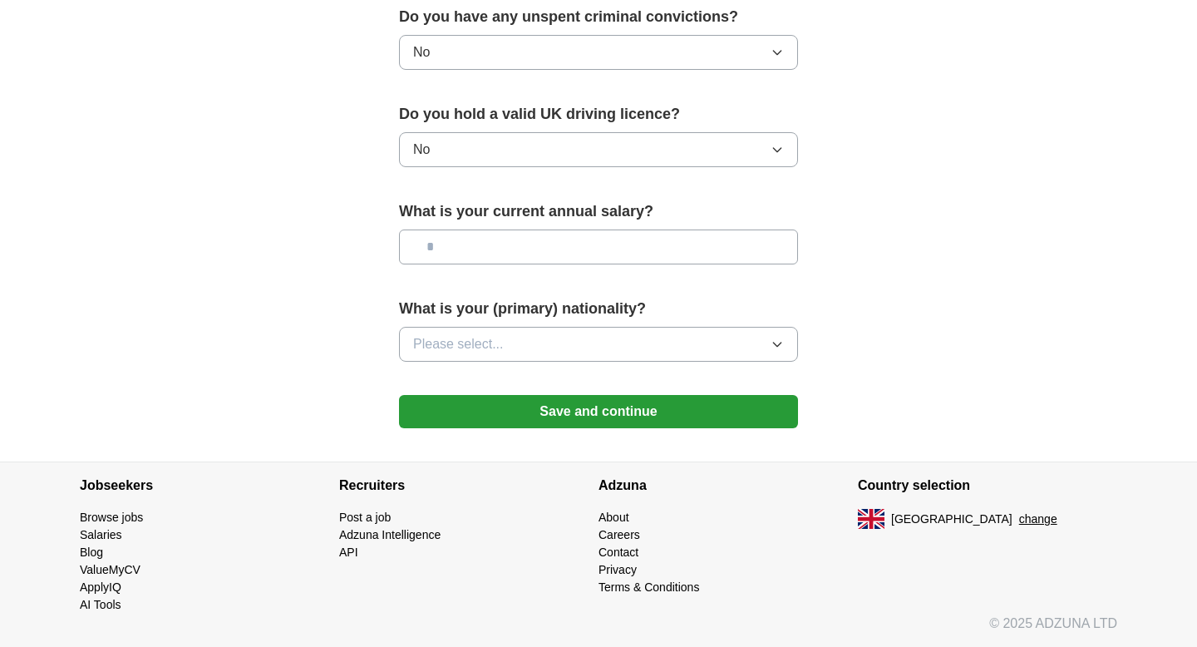
scroll to position [1080, 0]
click at [541, 347] on button "Please select..." at bounding box center [598, 344] width 399 height 35
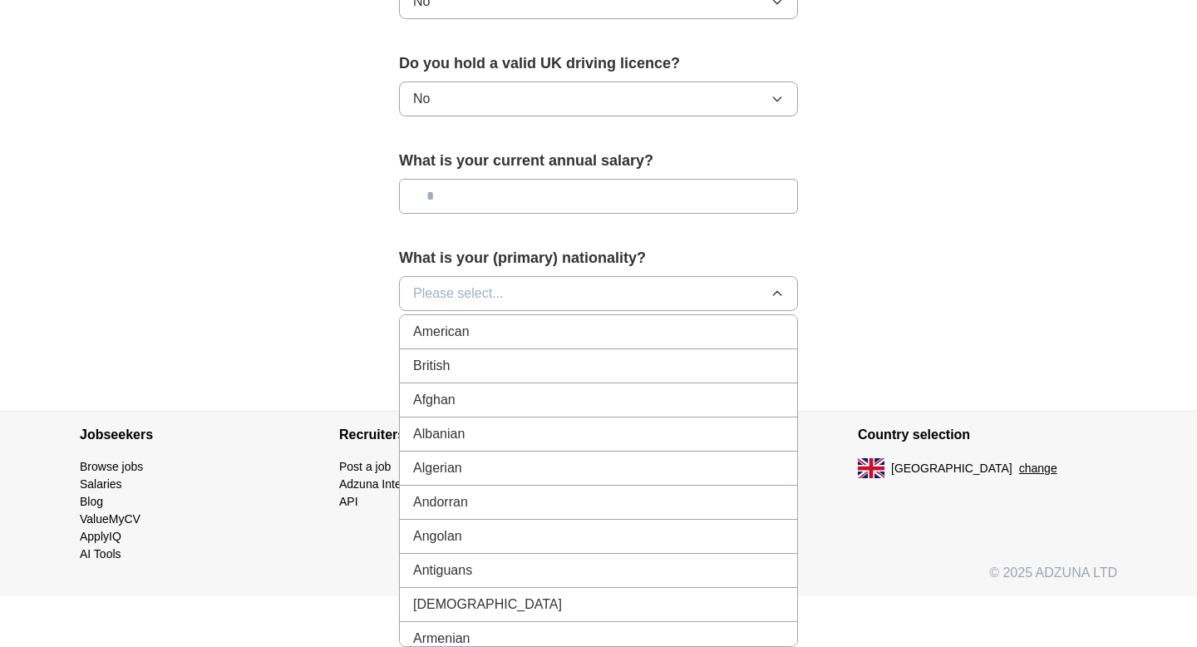
click at [533, 371] on div "British" at bounding box center [598, 366] width 371 height 20
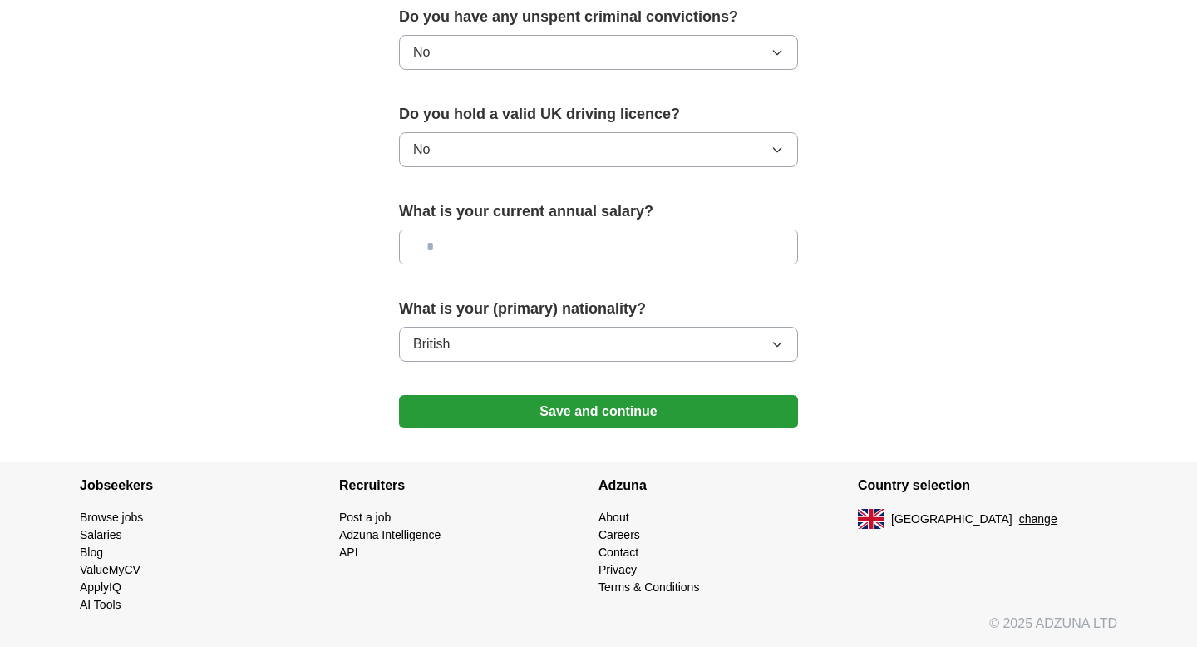
click at [548, 405] on button "Save and continue" at bounding box center [598, 411] width 399 height 33
